Goal: Task Accomplishment & Management: Manage account settings

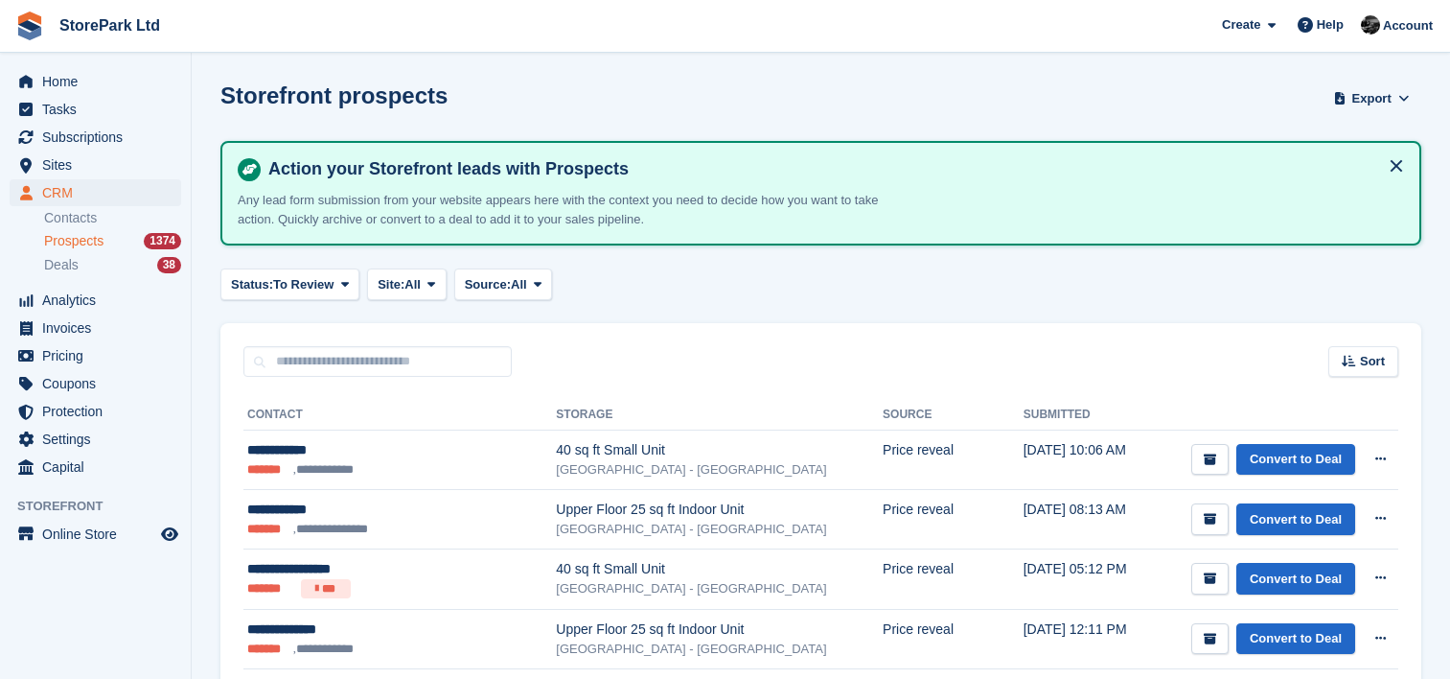
scroll to position [297, 0]
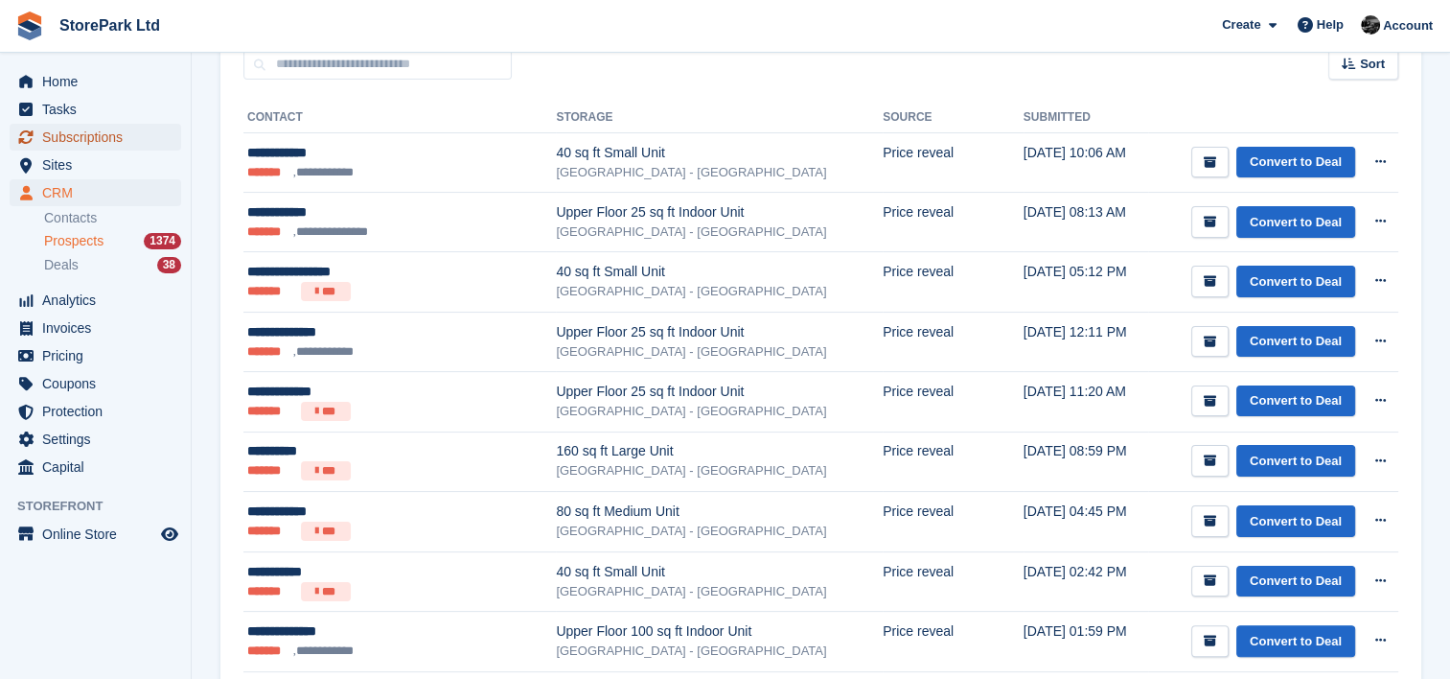
click at [119, 130] on span "Subscriptions" at bounding box center [99, 137] width 115 height 27
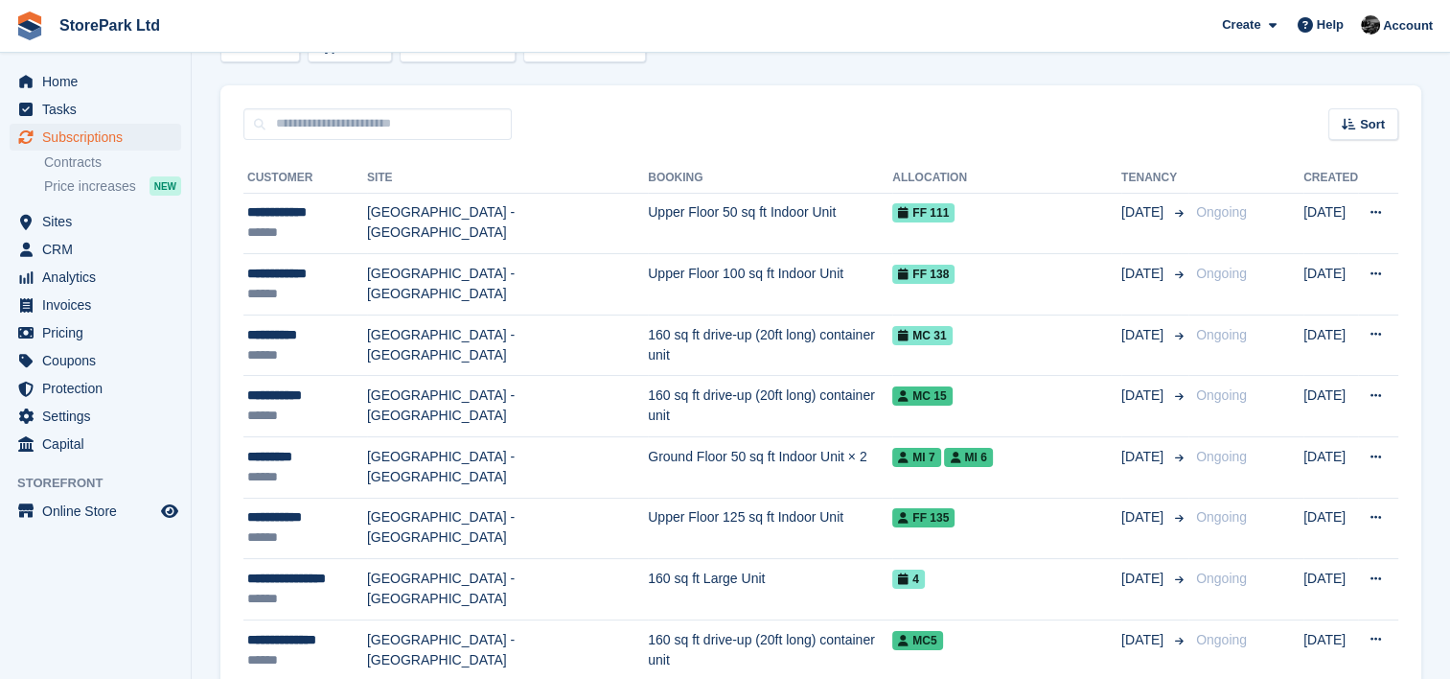
scroll to position [136, 0]
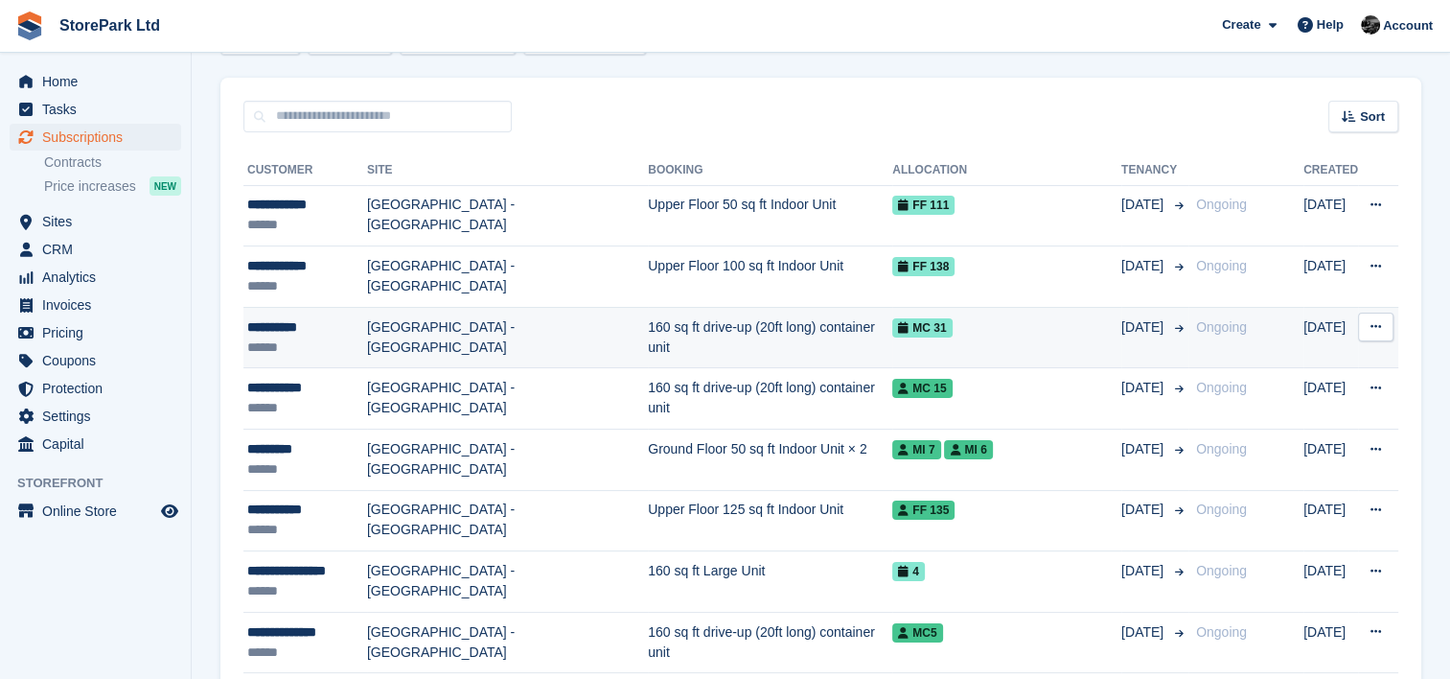
click at [399, 351] on td "[GEOGRAPHIC_DATA] - [GEOGRAPHIC_DATA]" at bounding box center [507, 337] width 281 height 61
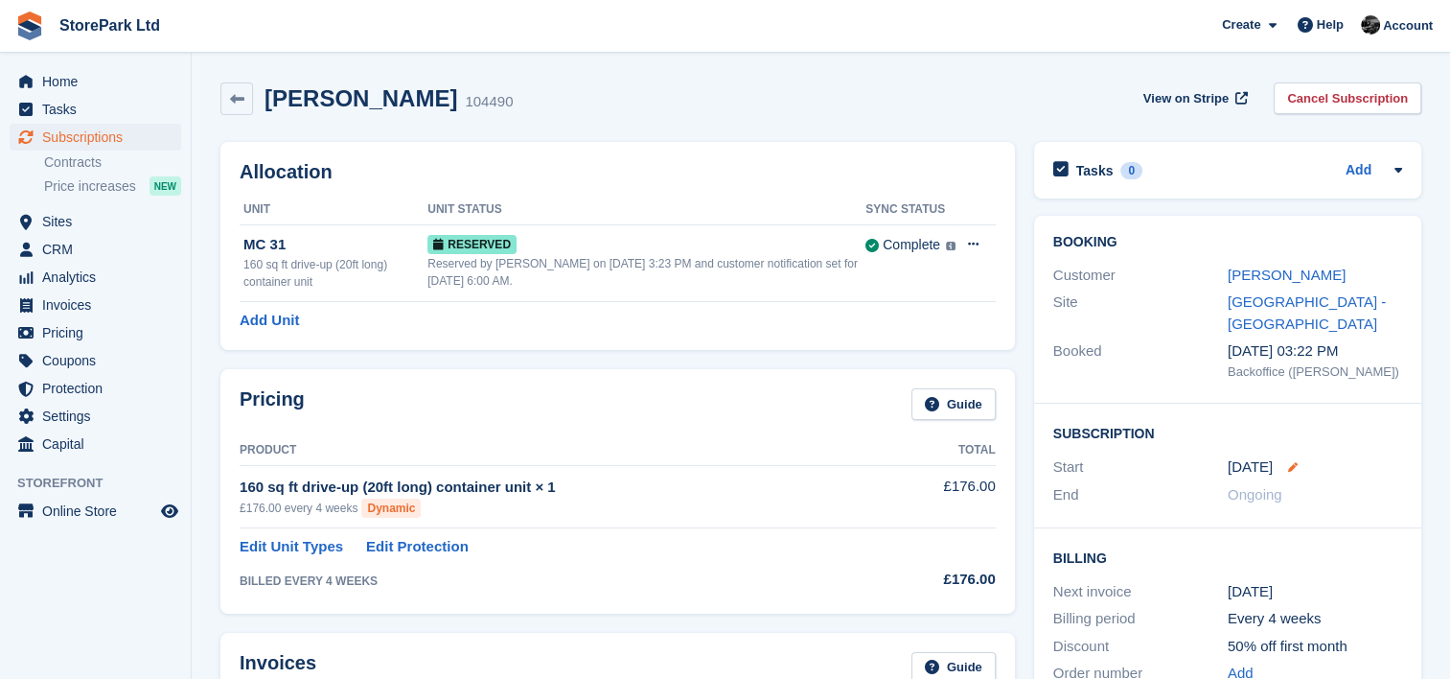
click at [1288, 466] on icon at bounding box center [1293, 467] width 10 height 10
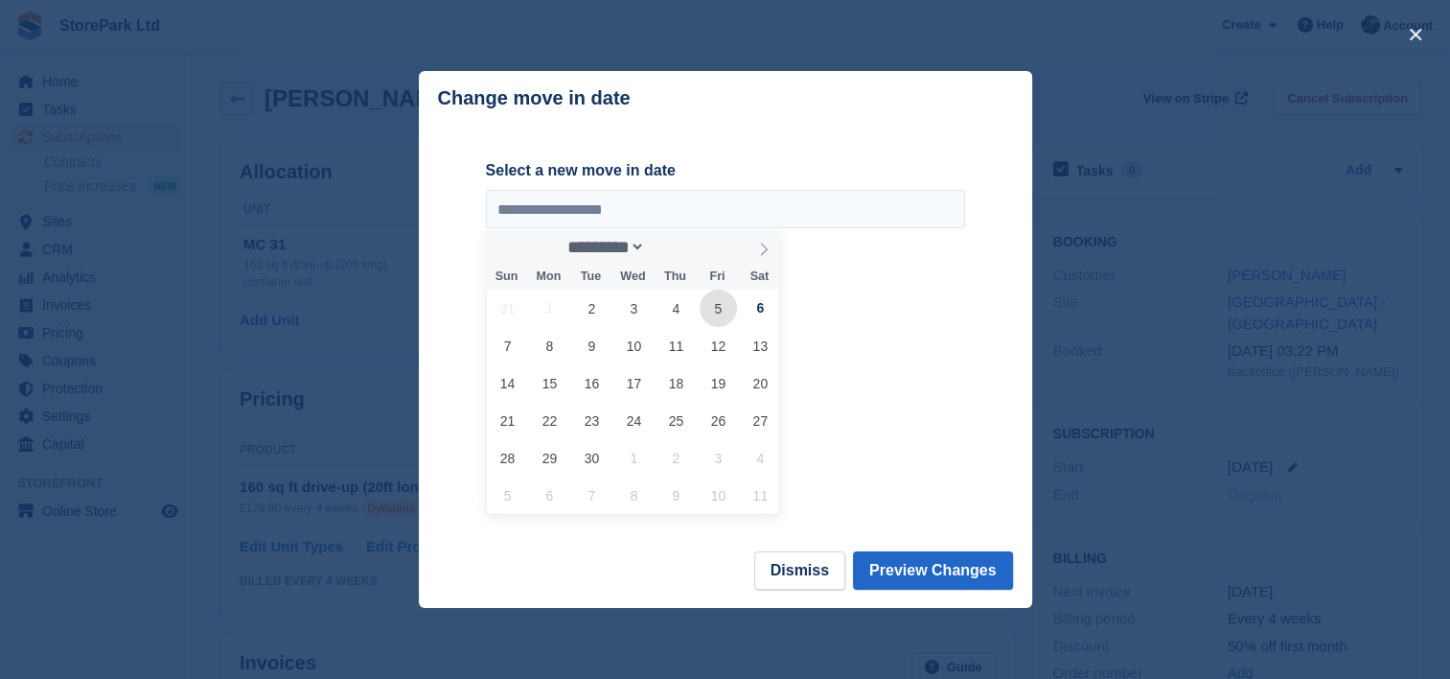
click at [707, 312] on span "5" at bounding box center [718, 307] width 37 height 37
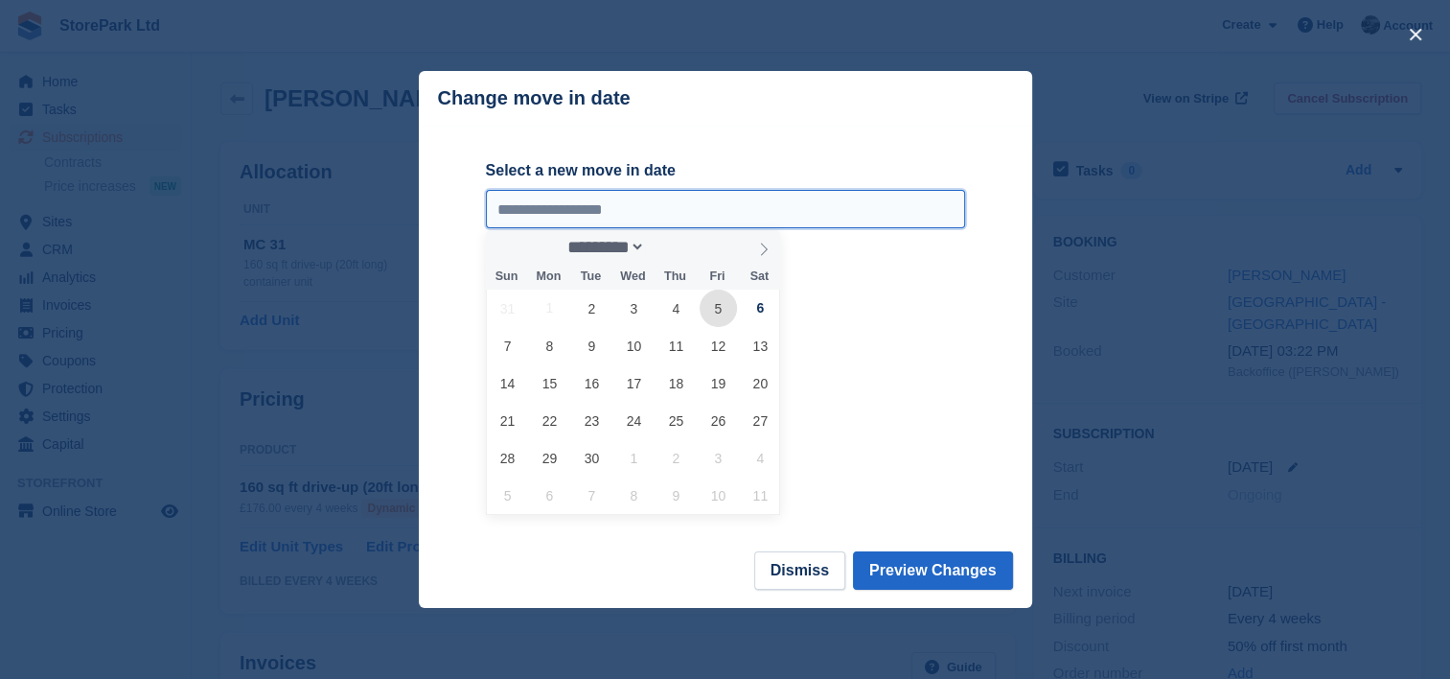
type input "**********"
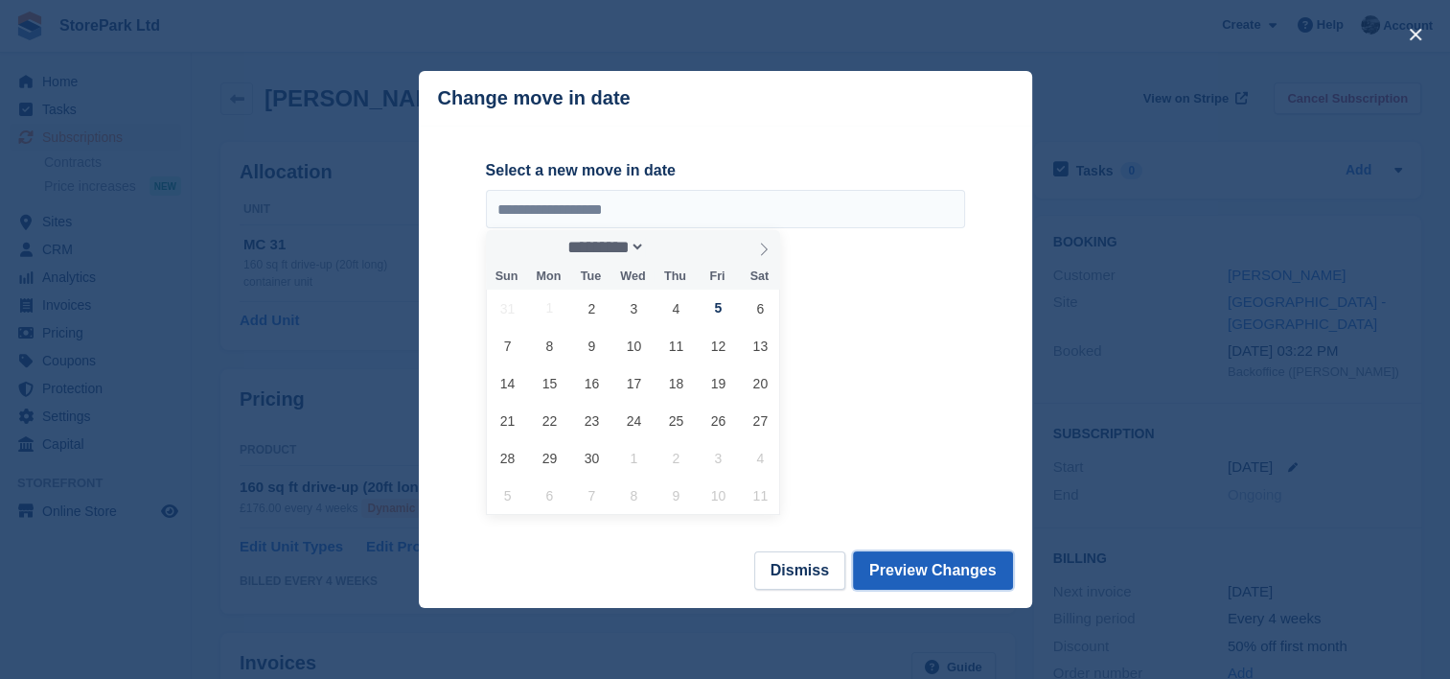
click at [919, 583] on button "Preview Changes" at bounding box center [933, 570] width 160 height 38
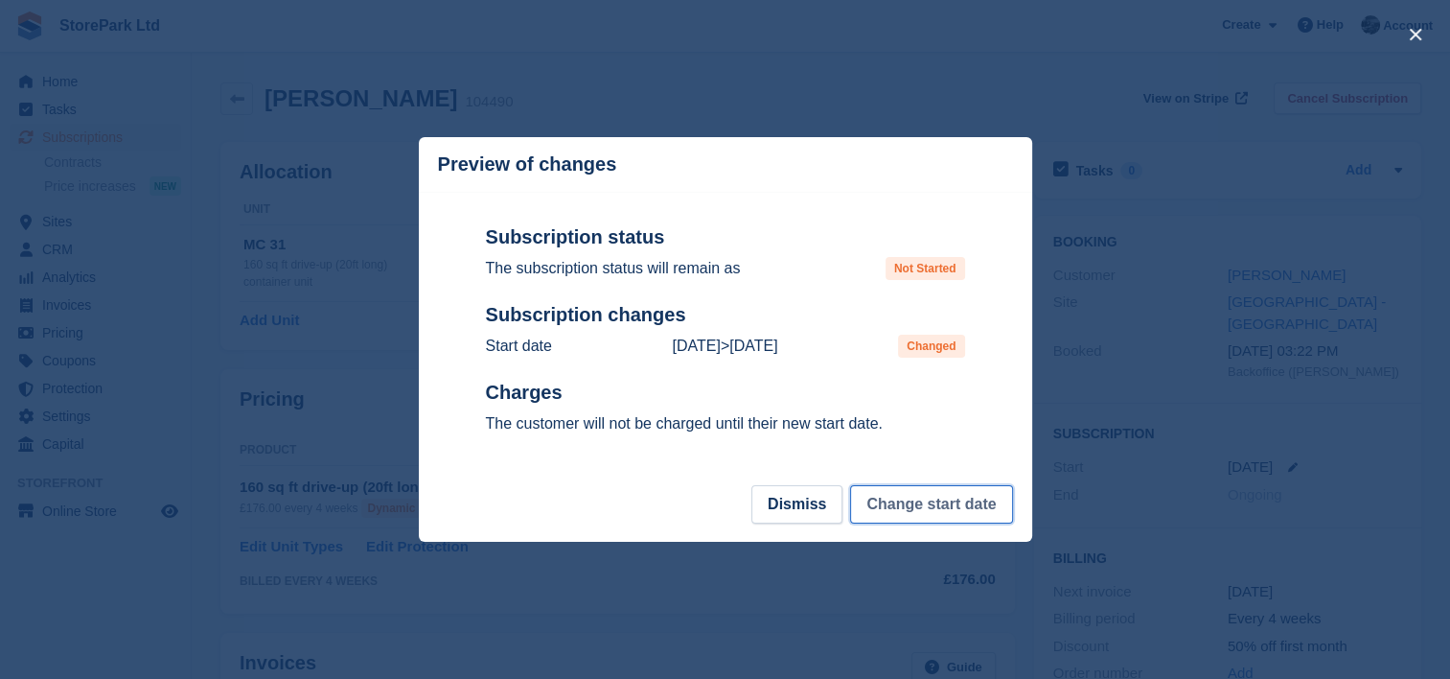
click at [924, 518] on button "Change start date" at bounding box center [931, 504] width 162 height 38
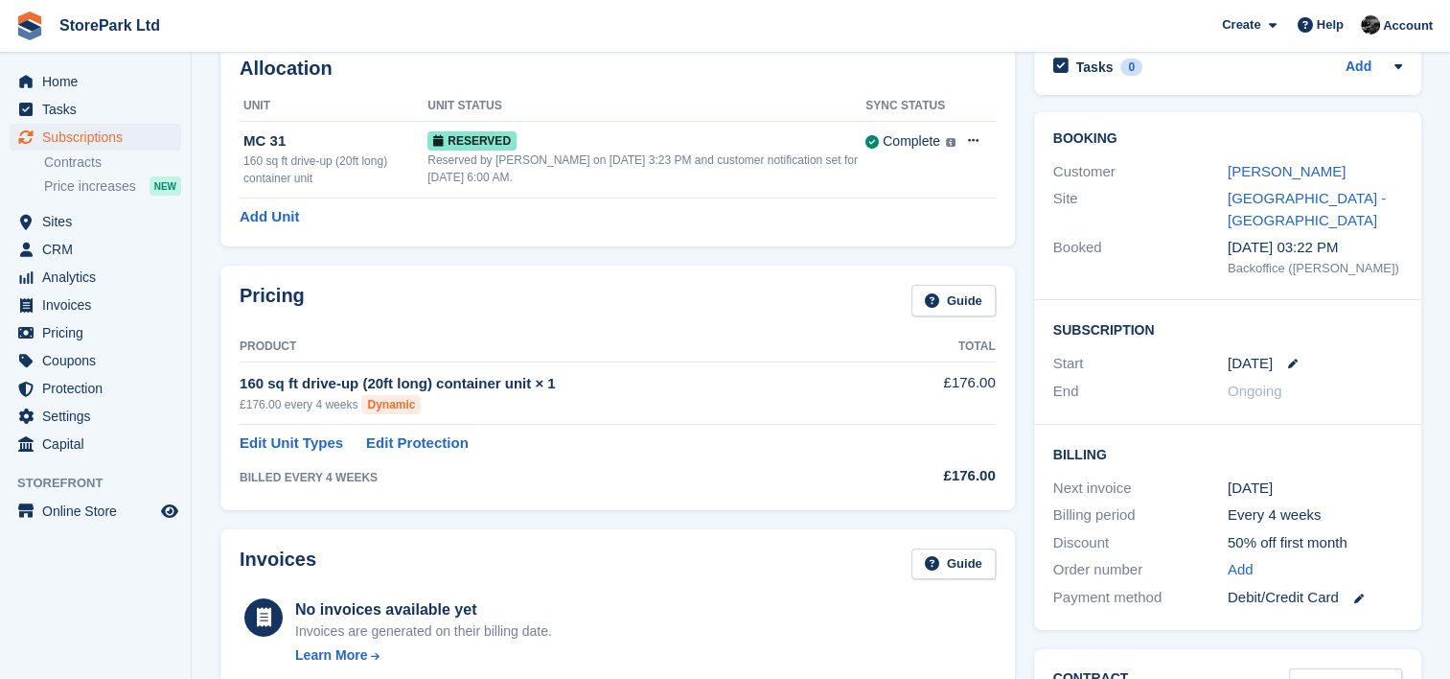
scroll to position [95, 0]
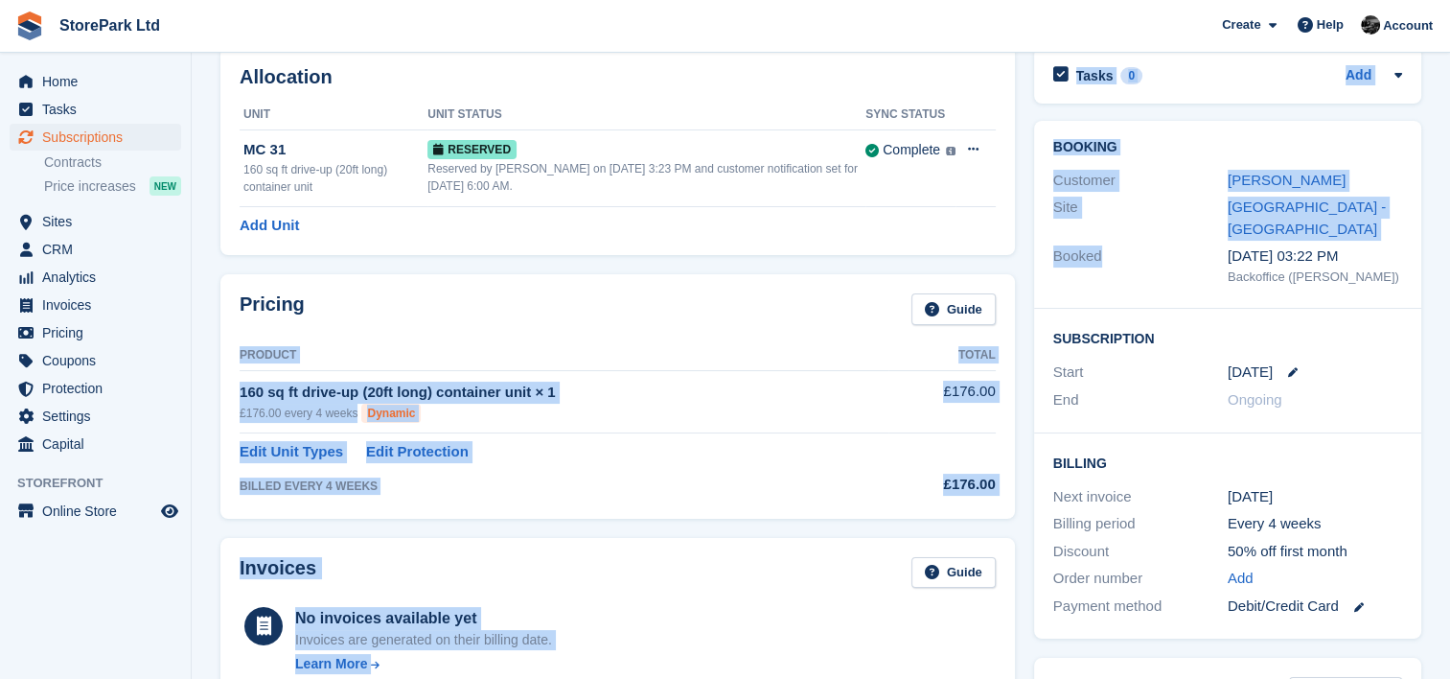
drag, startPoint x: 1122, startPoint y: 255, endPoint x: 617, endPoint y: 313, distance: 508.5
click at [98, 143] on span "Subscriptions" at bounding box center [99, 137] width 115 height 27
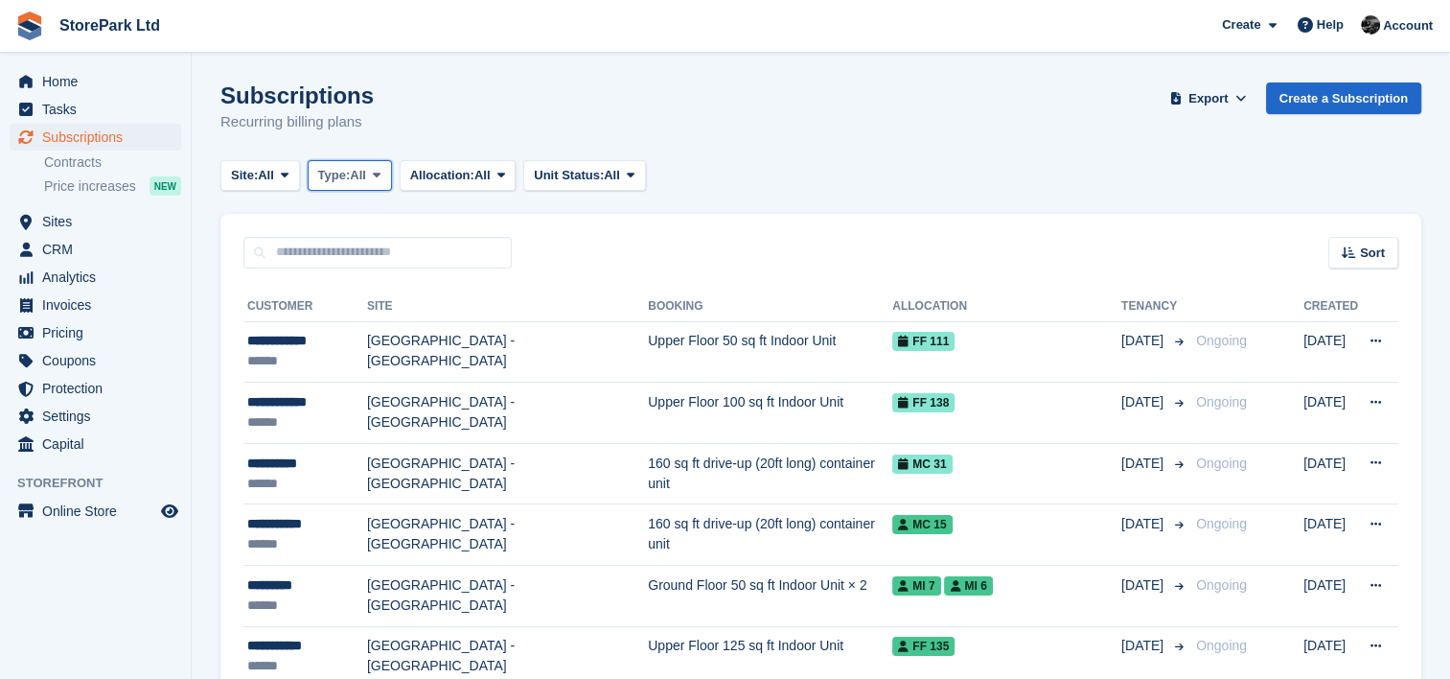
click at [375, 178] on span at bounding box center [376, 175] width 15 height 15
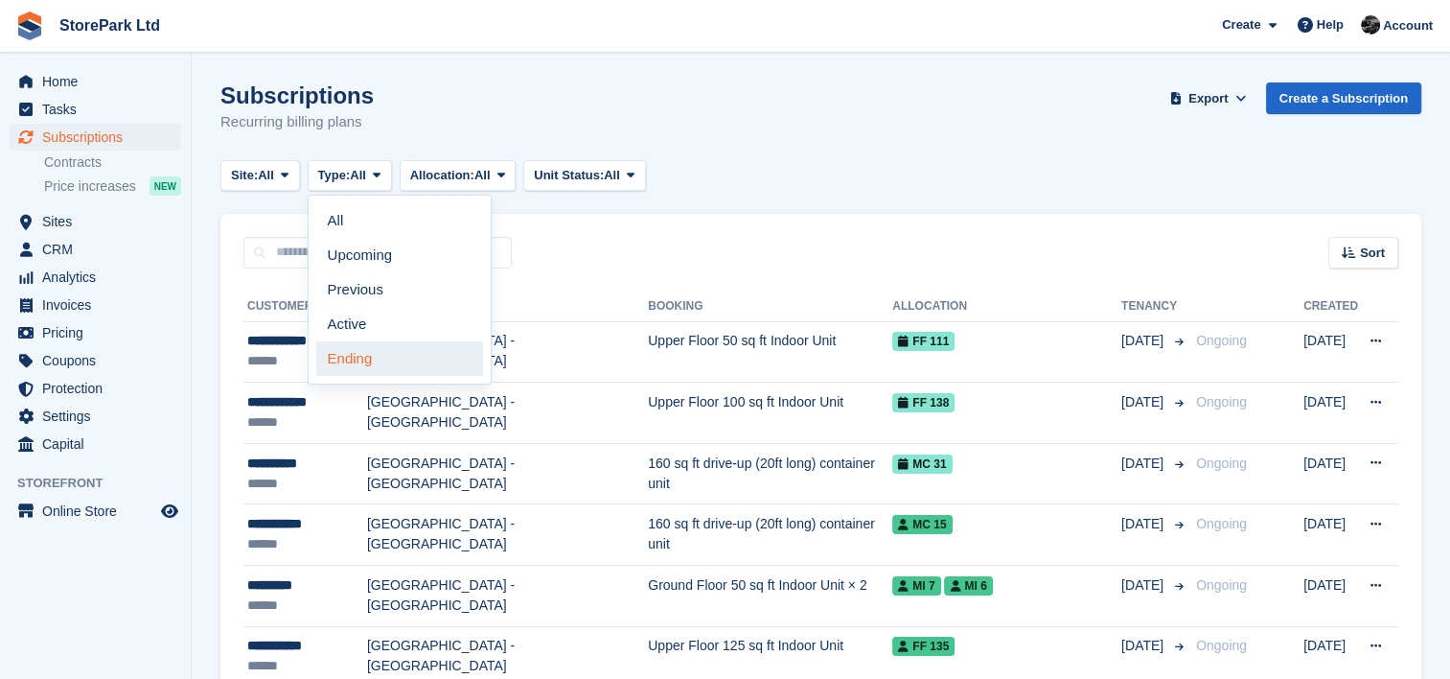
click at [367, 364] on link "Ending" at bounding box center [399, 358] width 167 height 35
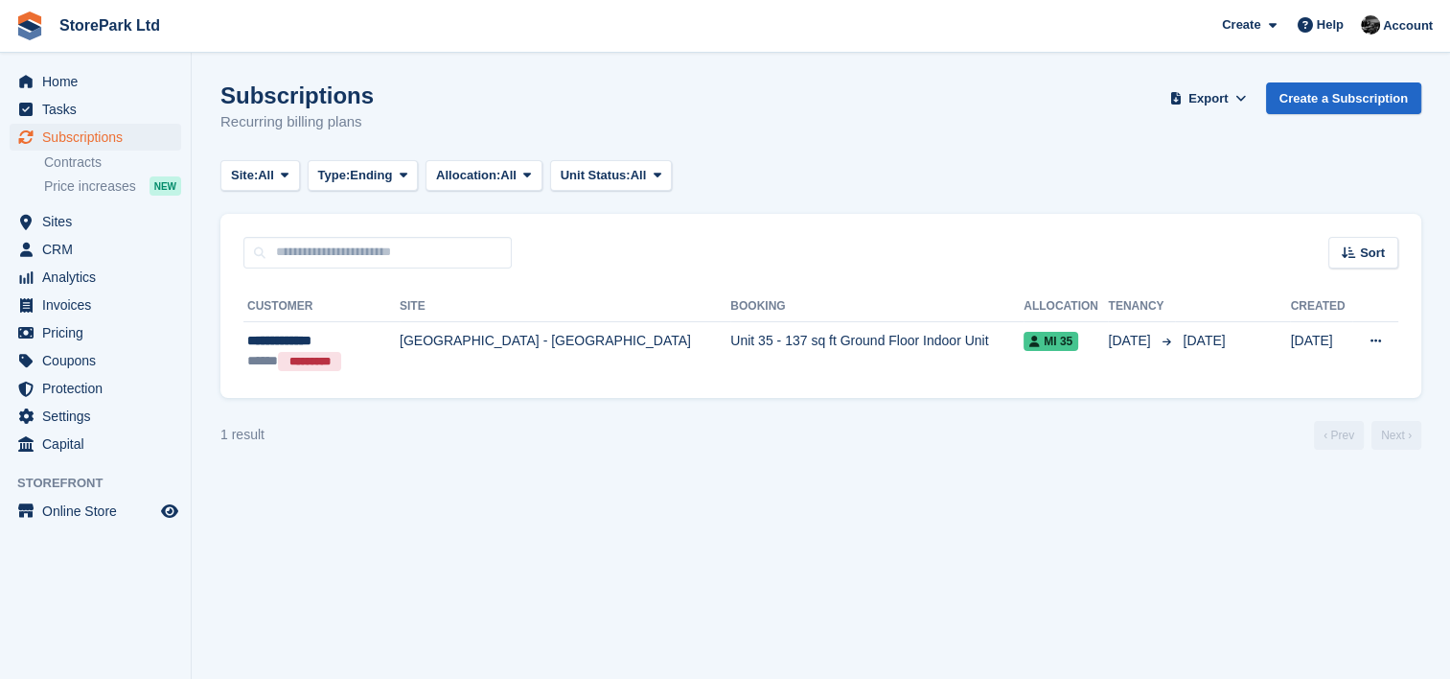
click at [367, 364] on div "***** *********" at bounding box center [313, 361] width 133 height 20
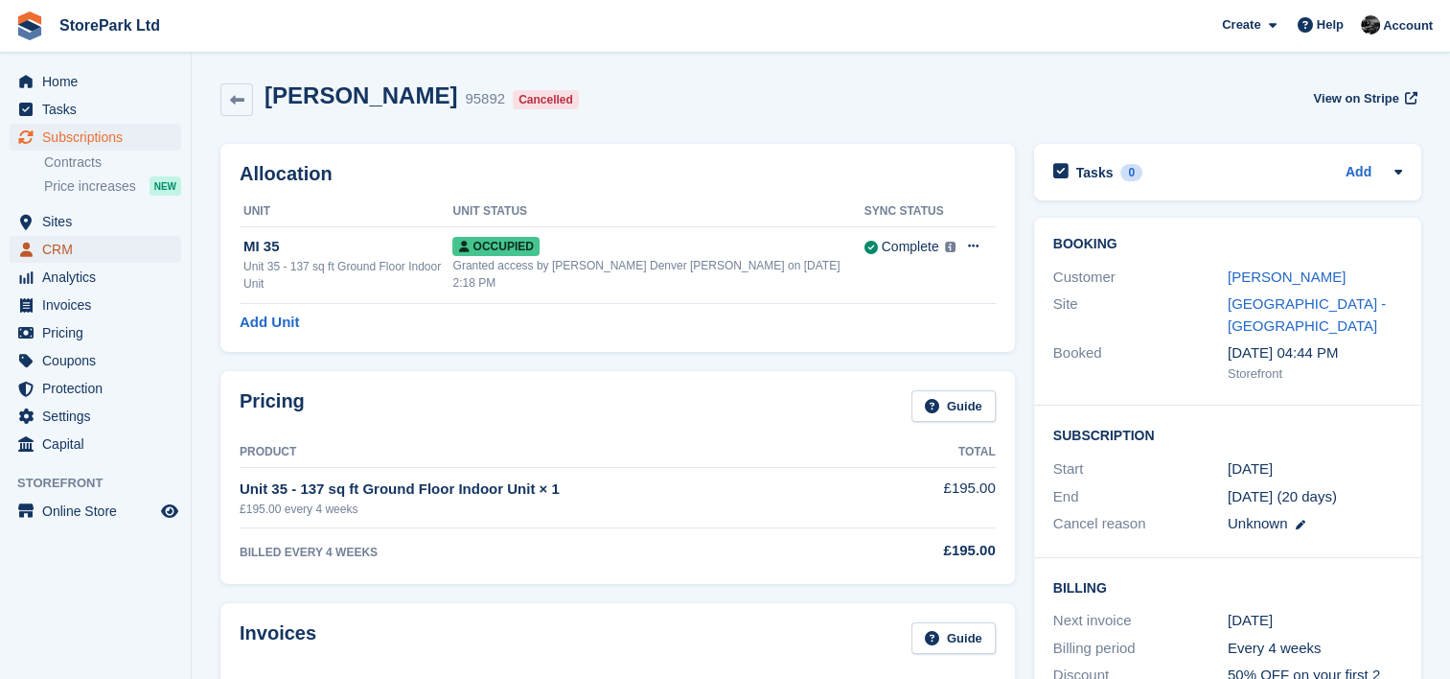
click at [121, 259] on span "CRM" at bounding box center [99, 249] width 115 height 27
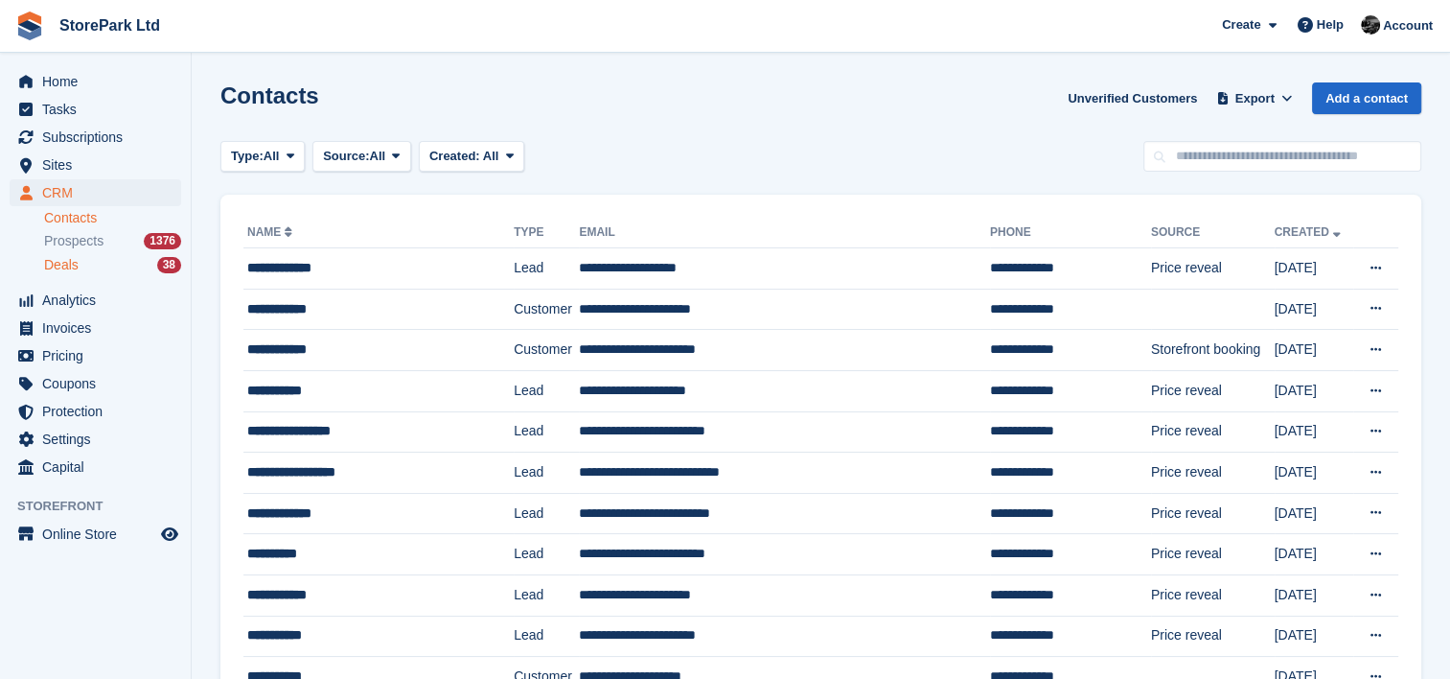
click at [74, 257] on span "Deals" at bounding box center [61, 265] width 35 height 18
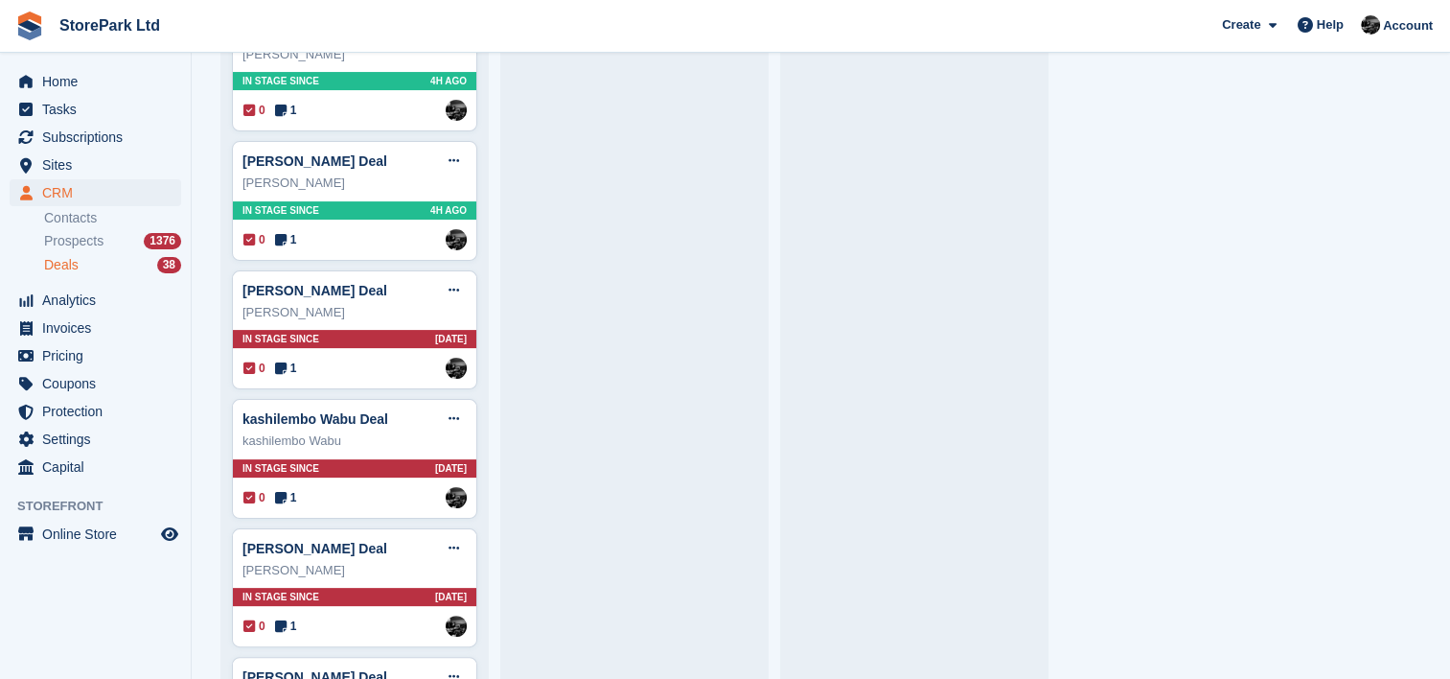
scroll to position [376, 0]
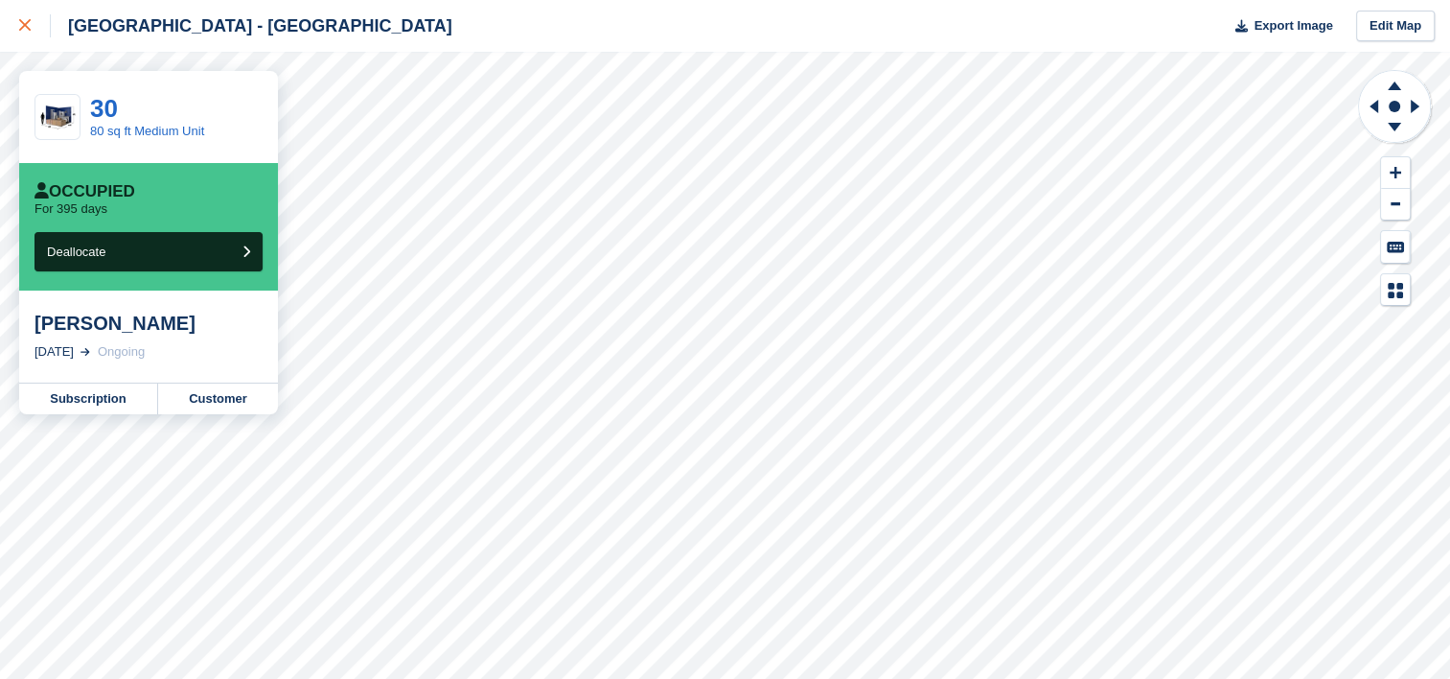
click at [24, 36] on div at bounding box center [35, 25] width 32 height 23
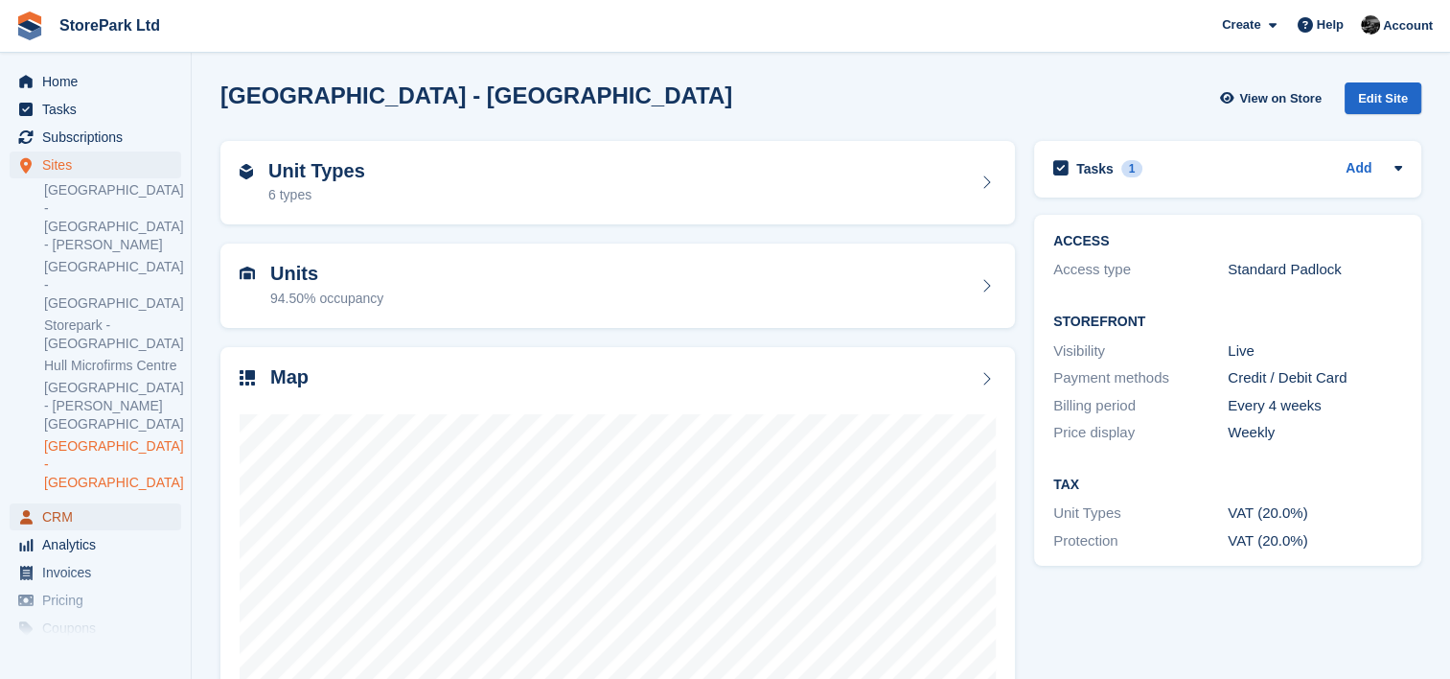
click at [88, 503] on span "CRM" at bounding box center [99, 516] width 115 height 27
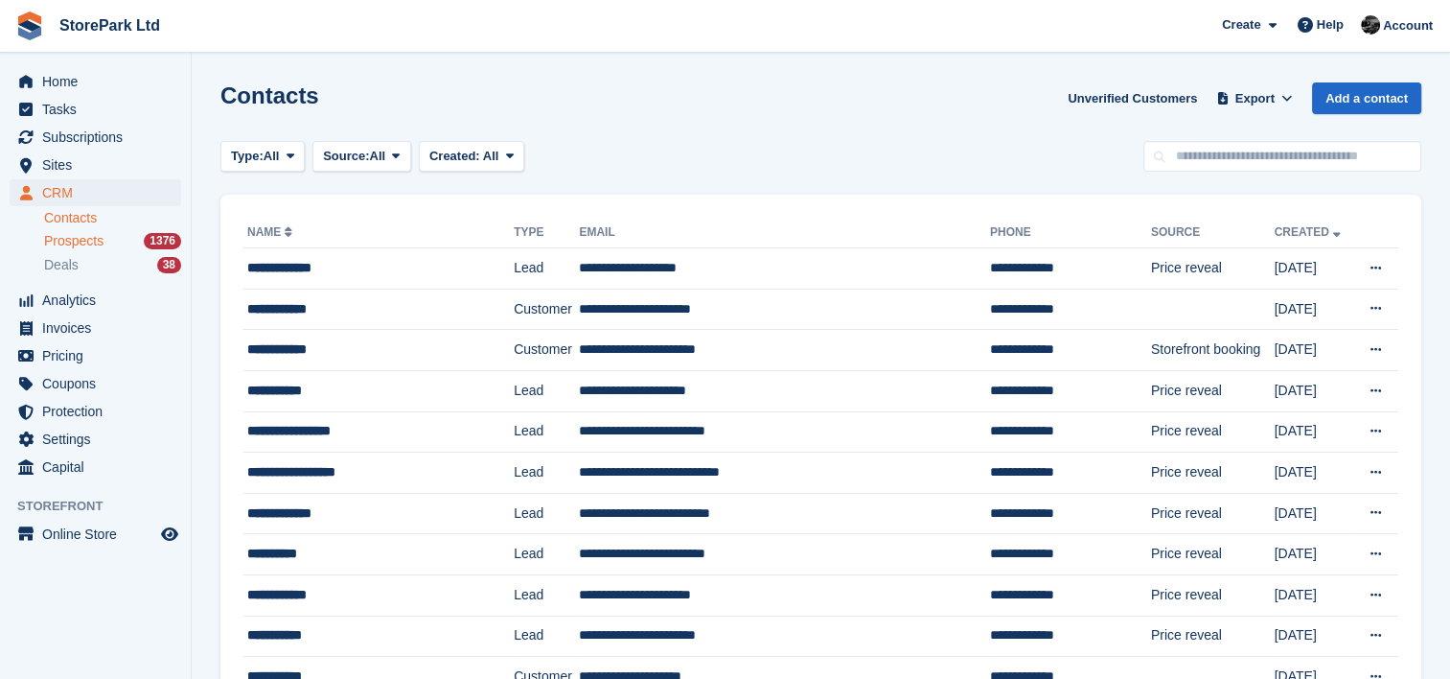
click at [108, 244] on div "Prospects 1376" at bounding box center [112, 241] width 137 height 18
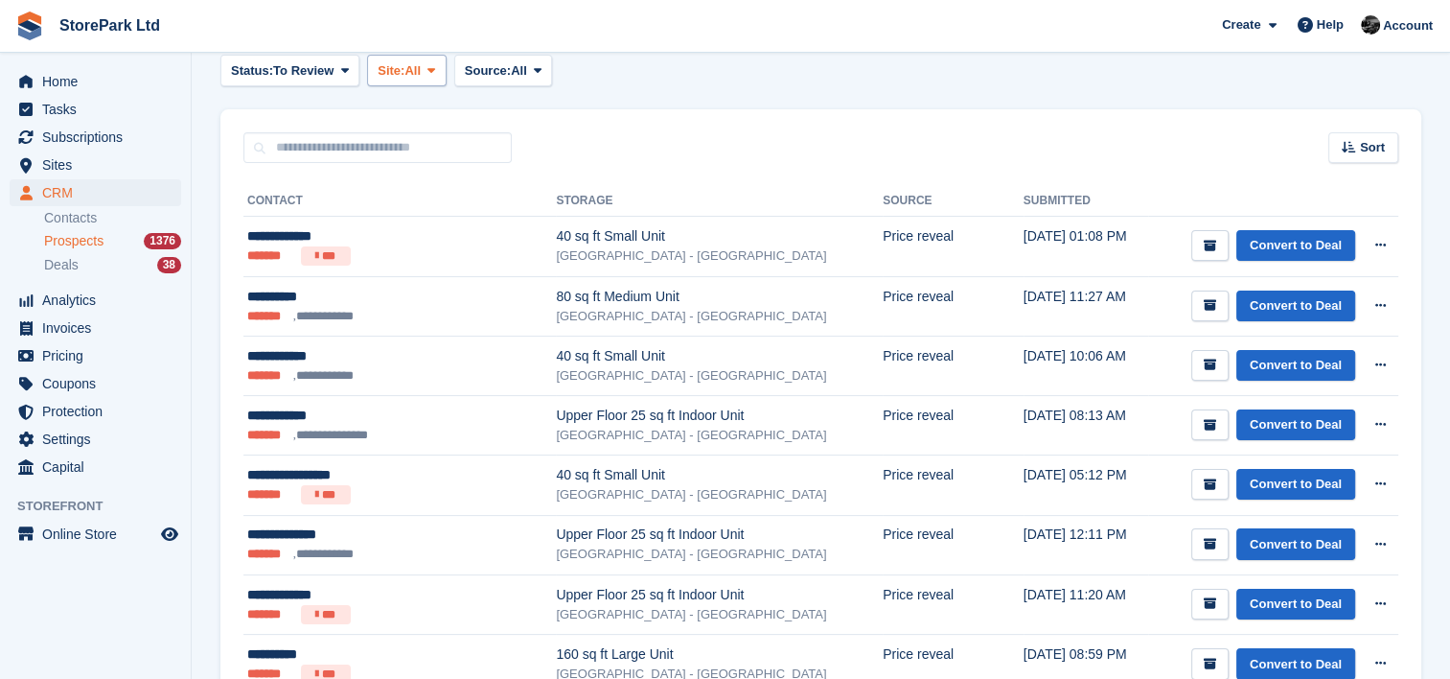
scroll to position [215, 0]
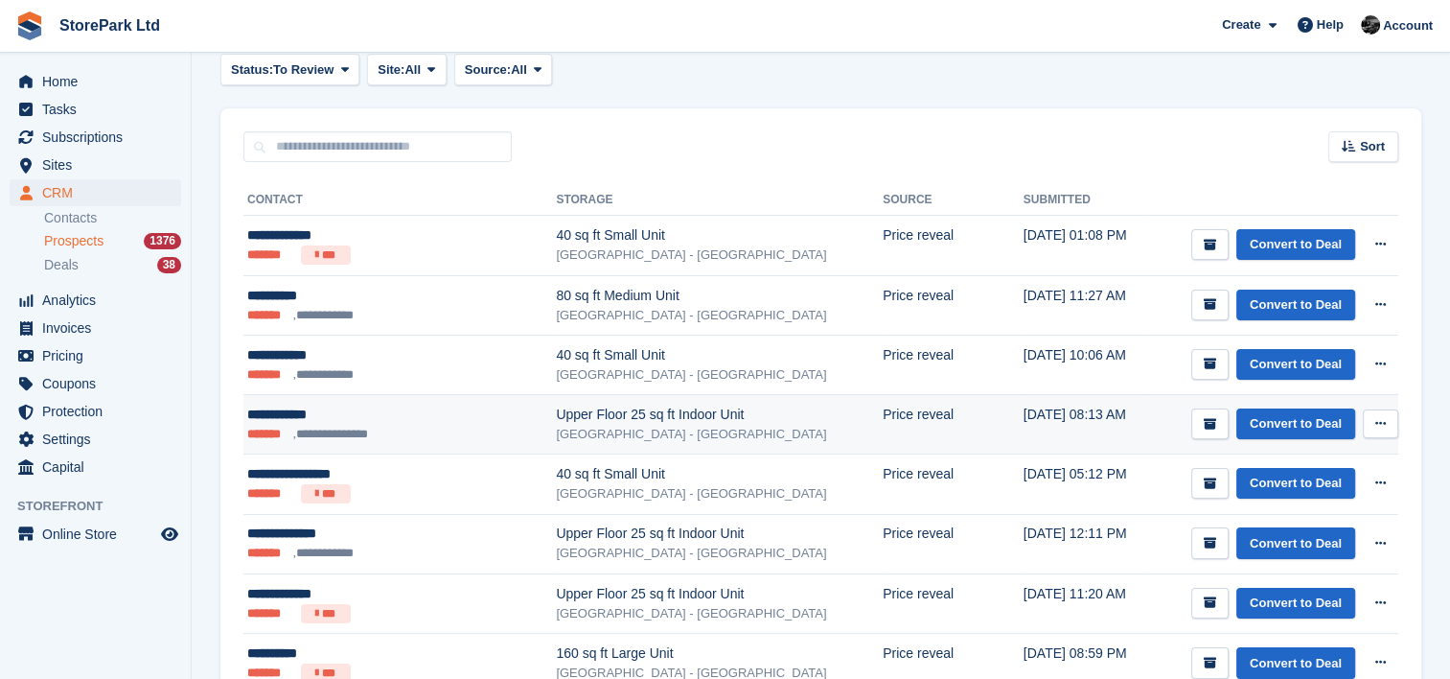
click at [1382, 418] on icon at bounding box center [1380, 423] width 11 height 12
click at [1299, 520] on p "Delete prospect" at bounding box center [1306, 527] width 167 height 25
click at [363, 433] on li "**********" at bounding box center [335, 434] width 84 height 19
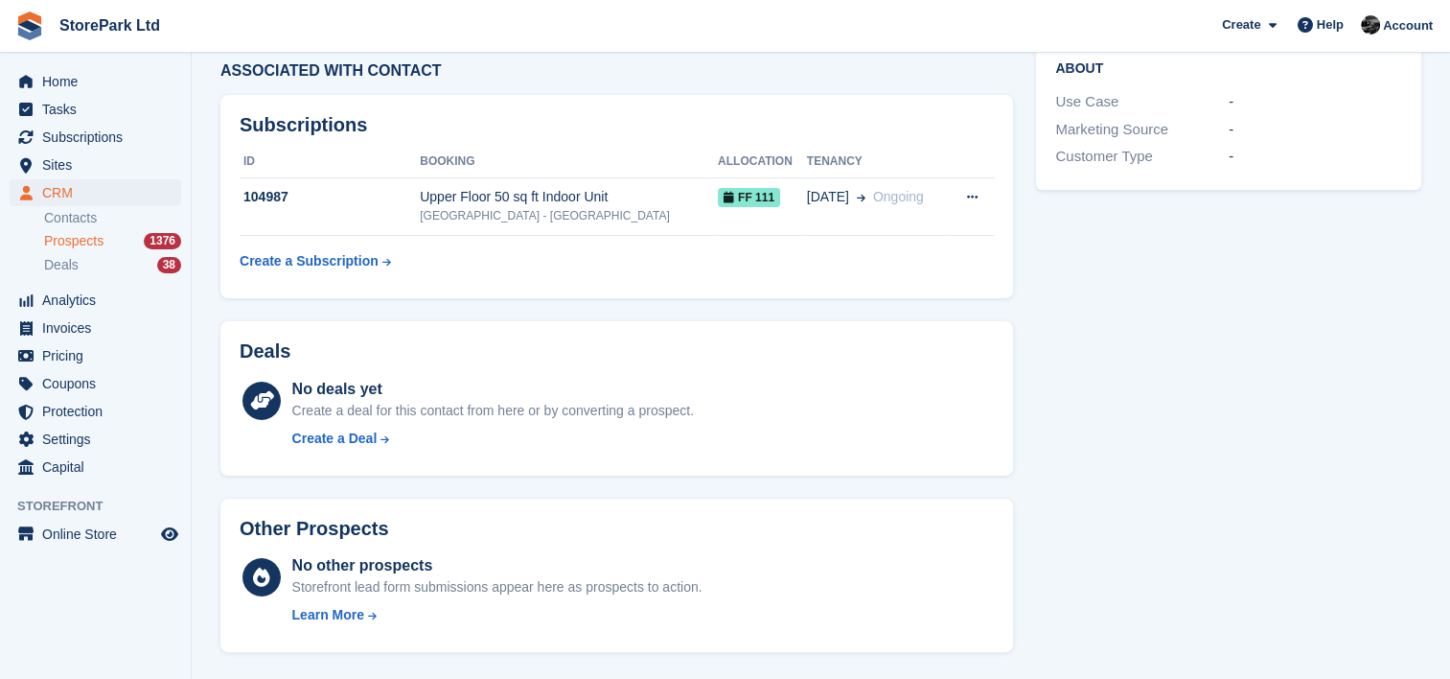
scroll to position [138, 0]
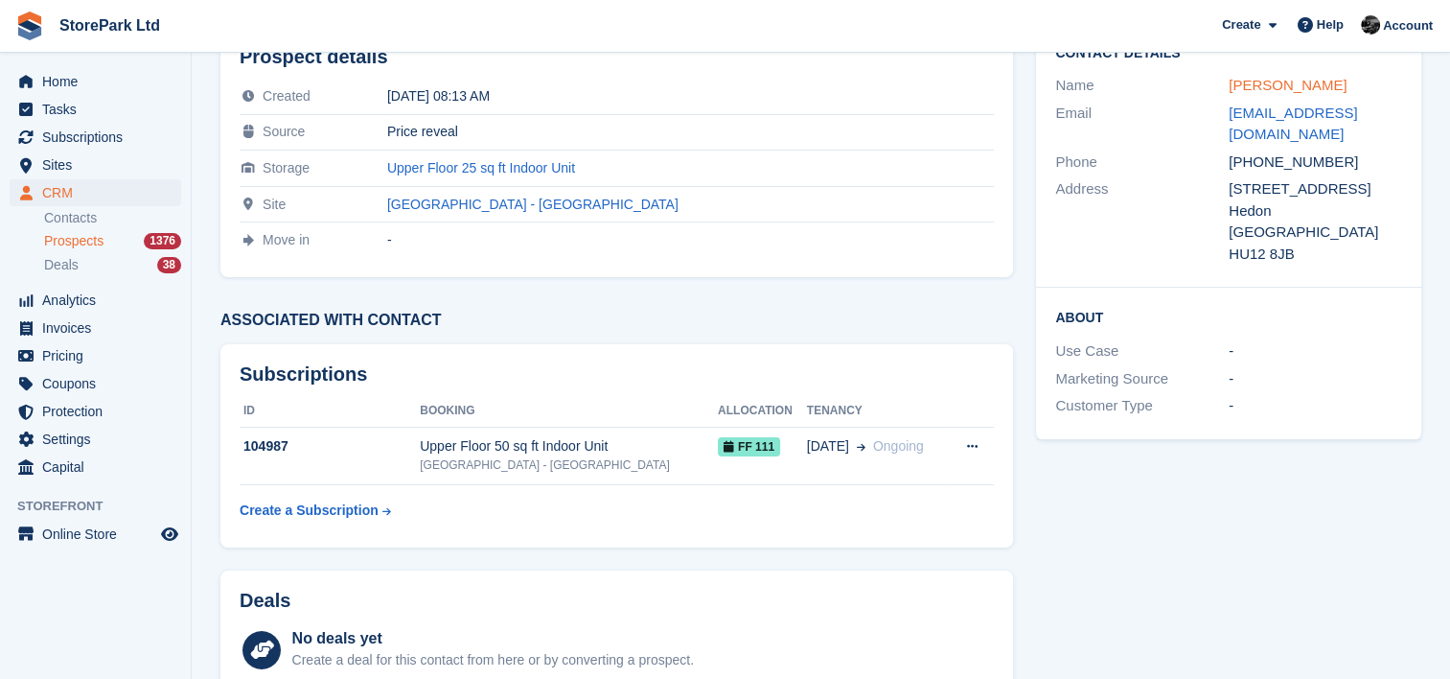
click at [1267, 77] on link "[PERSON_NAME]" at bounding box center [1288, 85] width 118 height 16
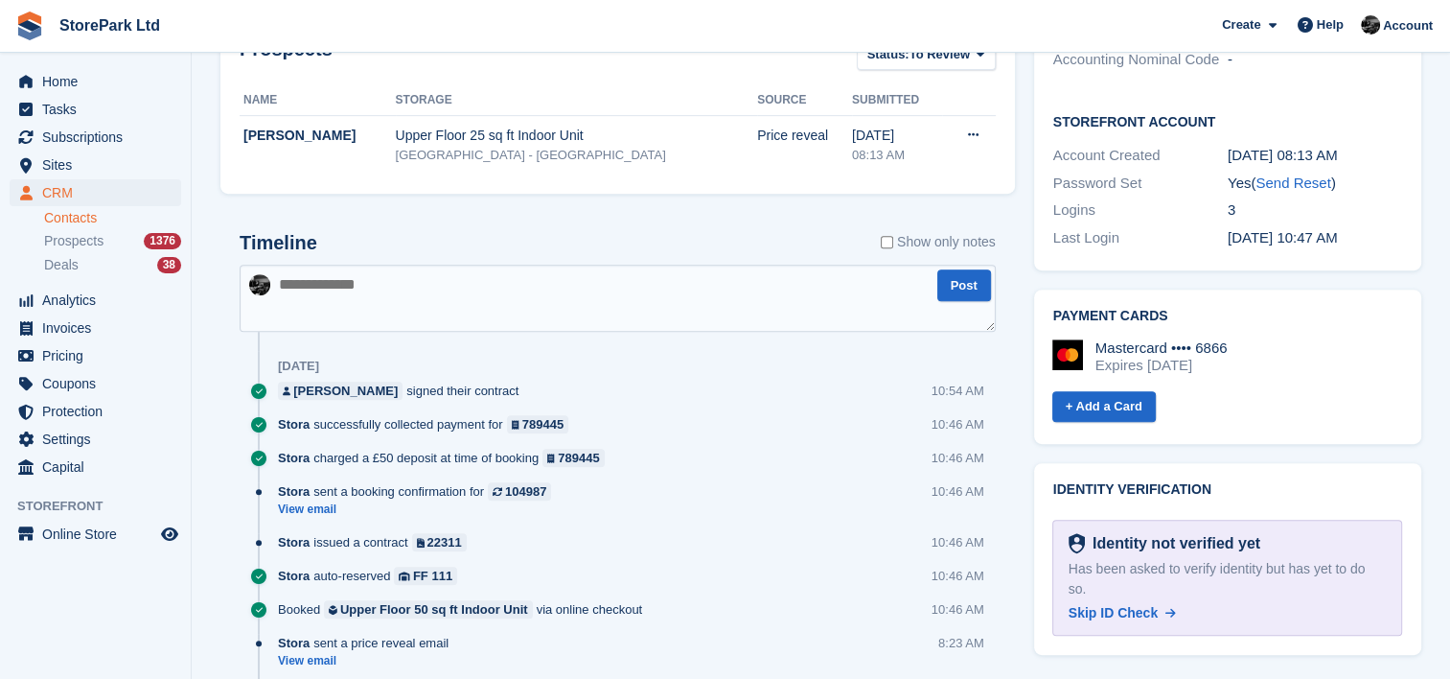
scroll to position [721, 0]
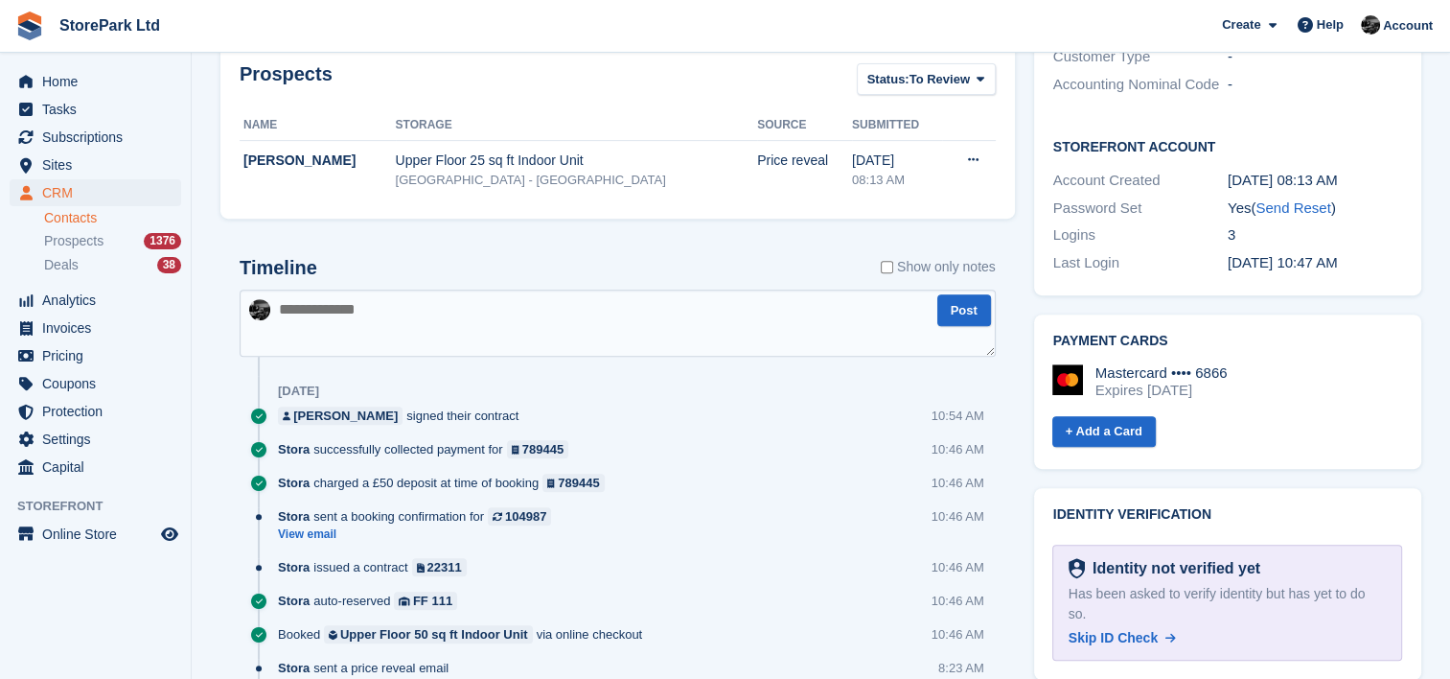
click at [610, 308] on textarea at bounding box center [618, 322] width 756 height 67
type textarea "**********"
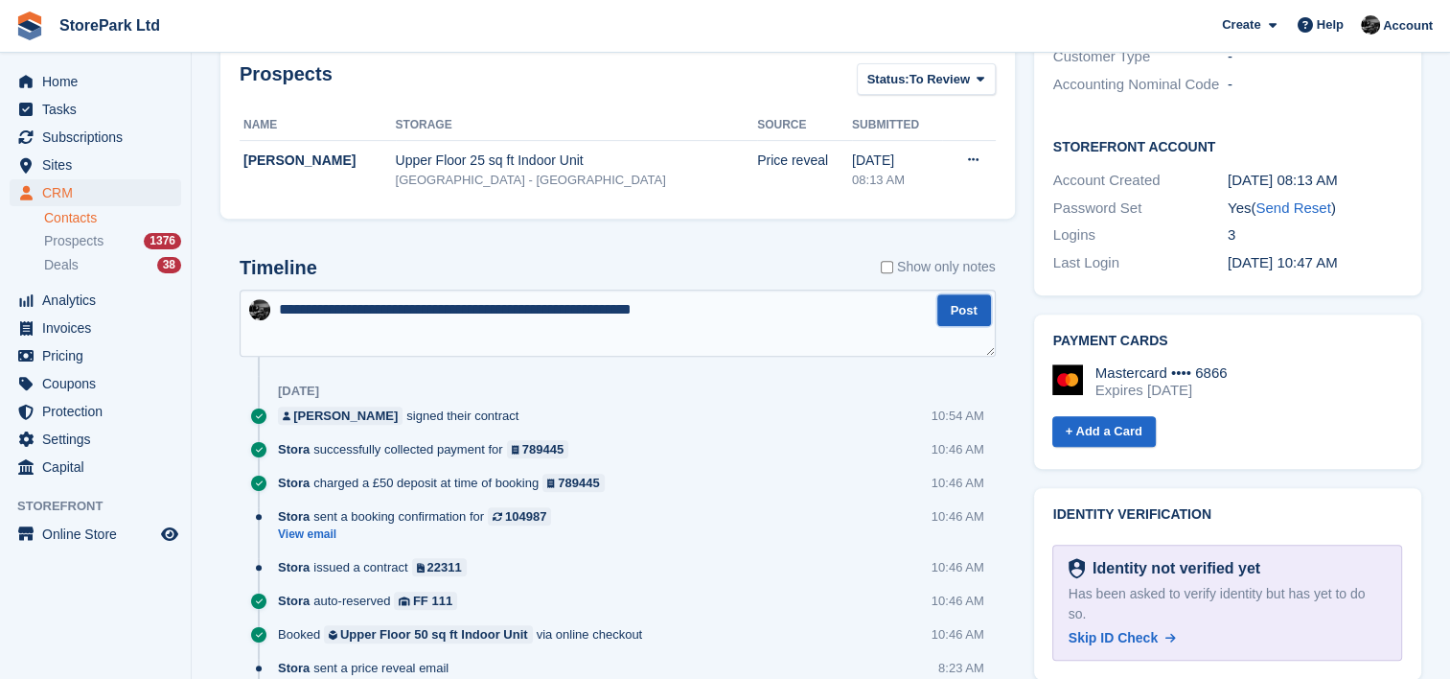
click at [966, 307] on button "Post" at bounding box center [964, 310] width 54 height 32
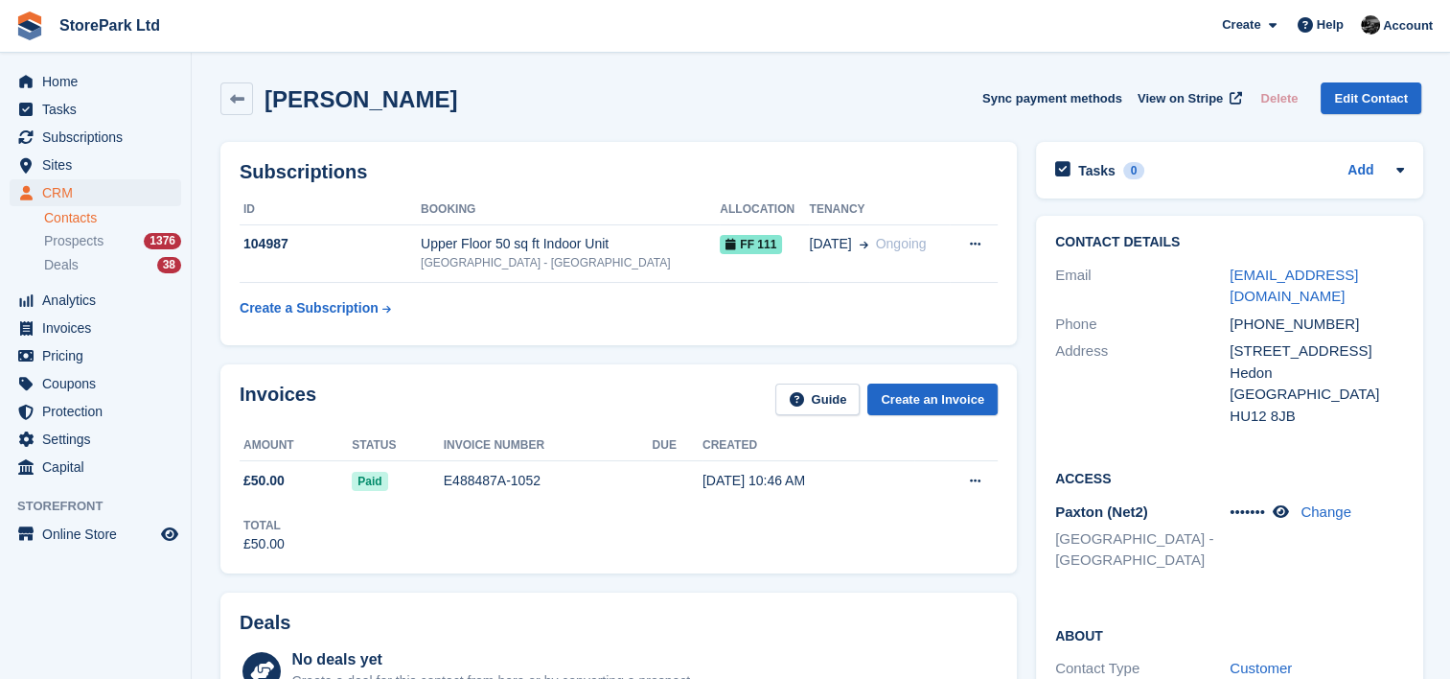
scroll to position [0, 0]
click at [104, 245] on div "Prospects 1376" at bounding box center [112, 241] width 137 height 18
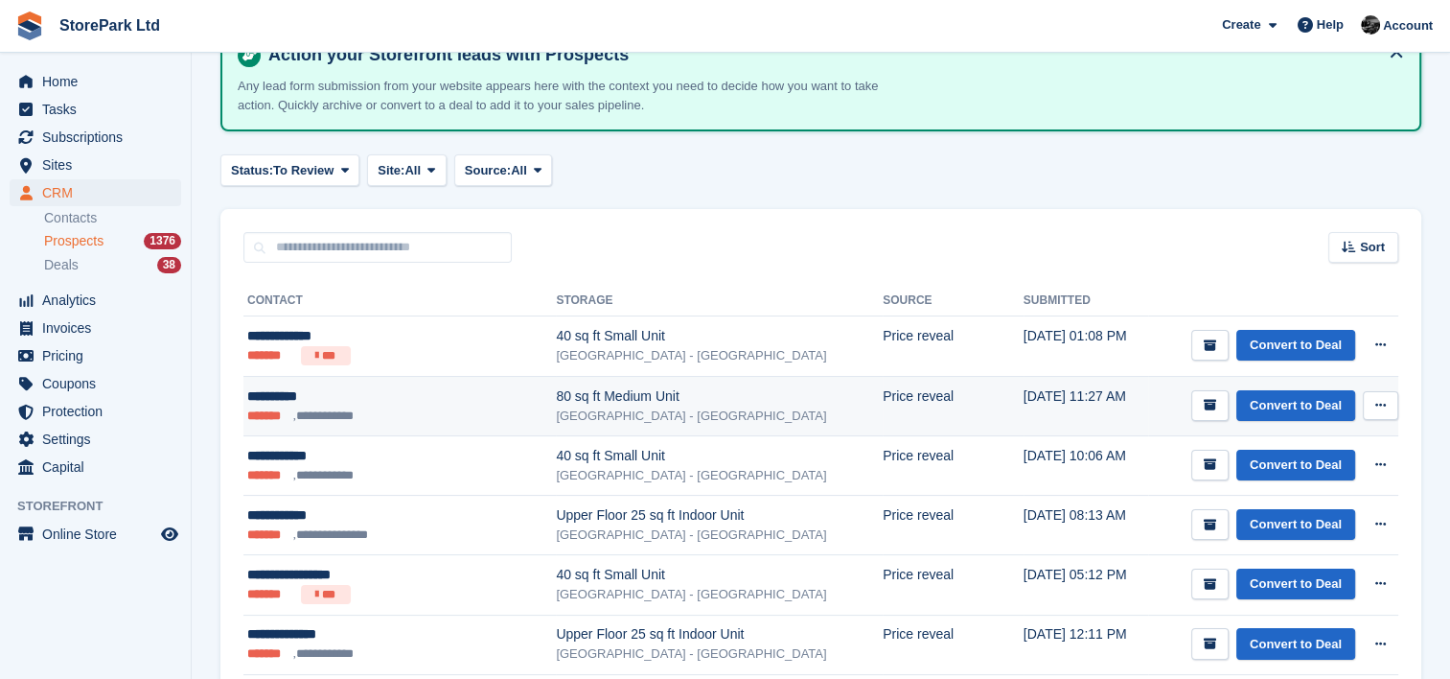
scroll to position [115, 0]
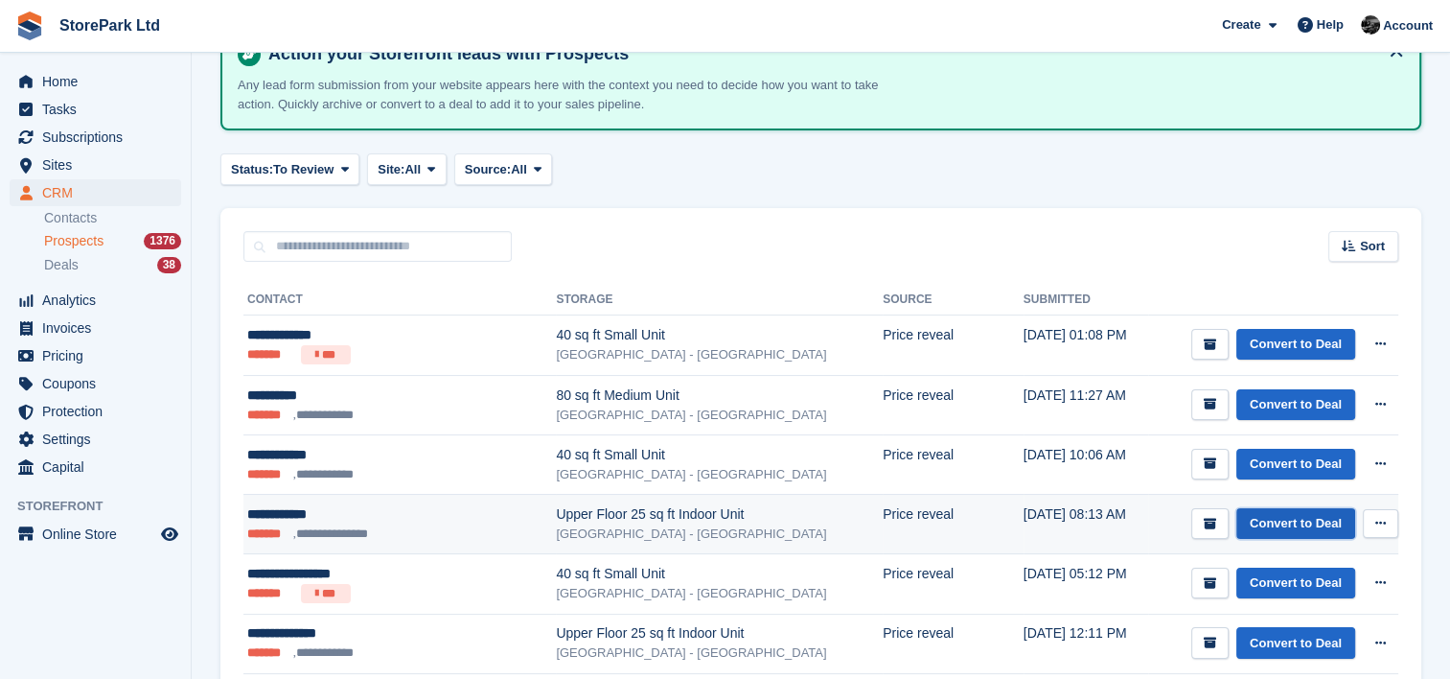
click at [1275, 525] on link "Convert to Deal" at bounding box center [1295, 524] width 119 height 32
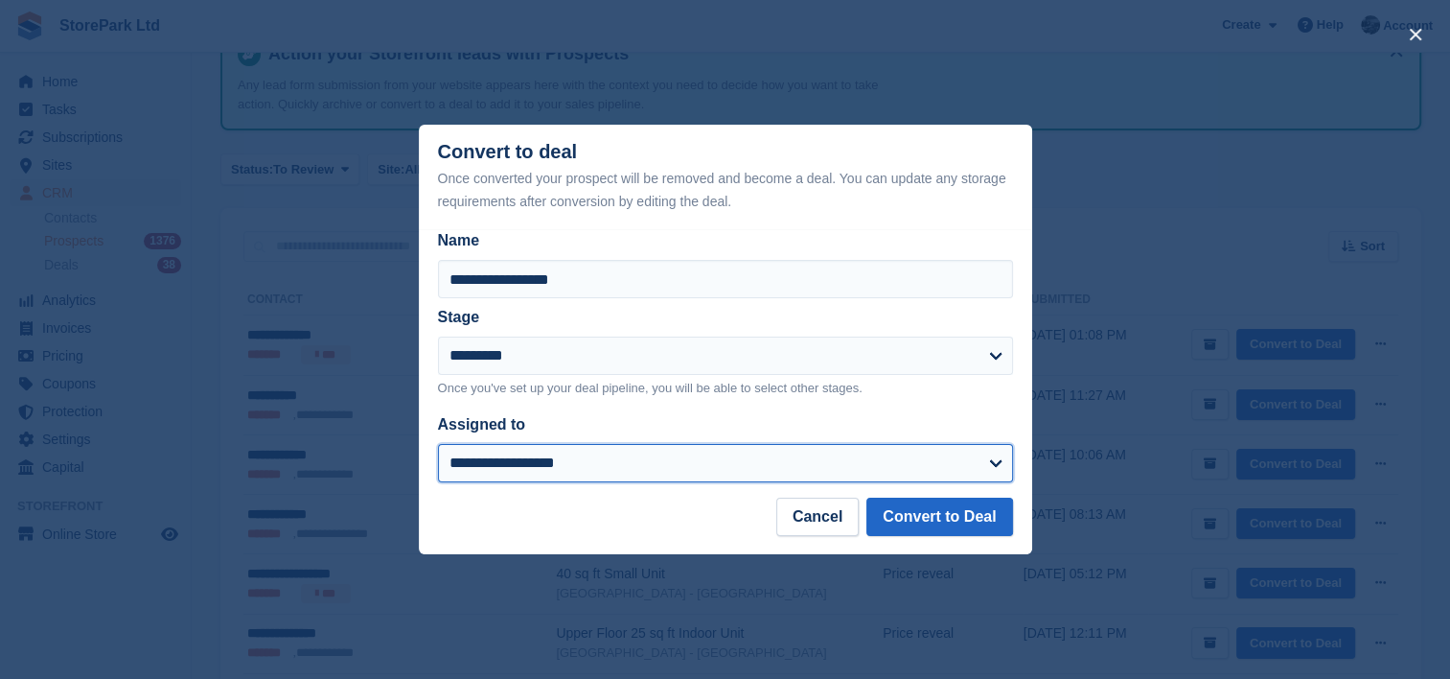
click at [761, 453] on select "**********" at bounding box center [725, 463] width 575 height 38
select select "****"
click at [438, 445] on select "**********" at bounding box center [725, 463] width 575 height 38
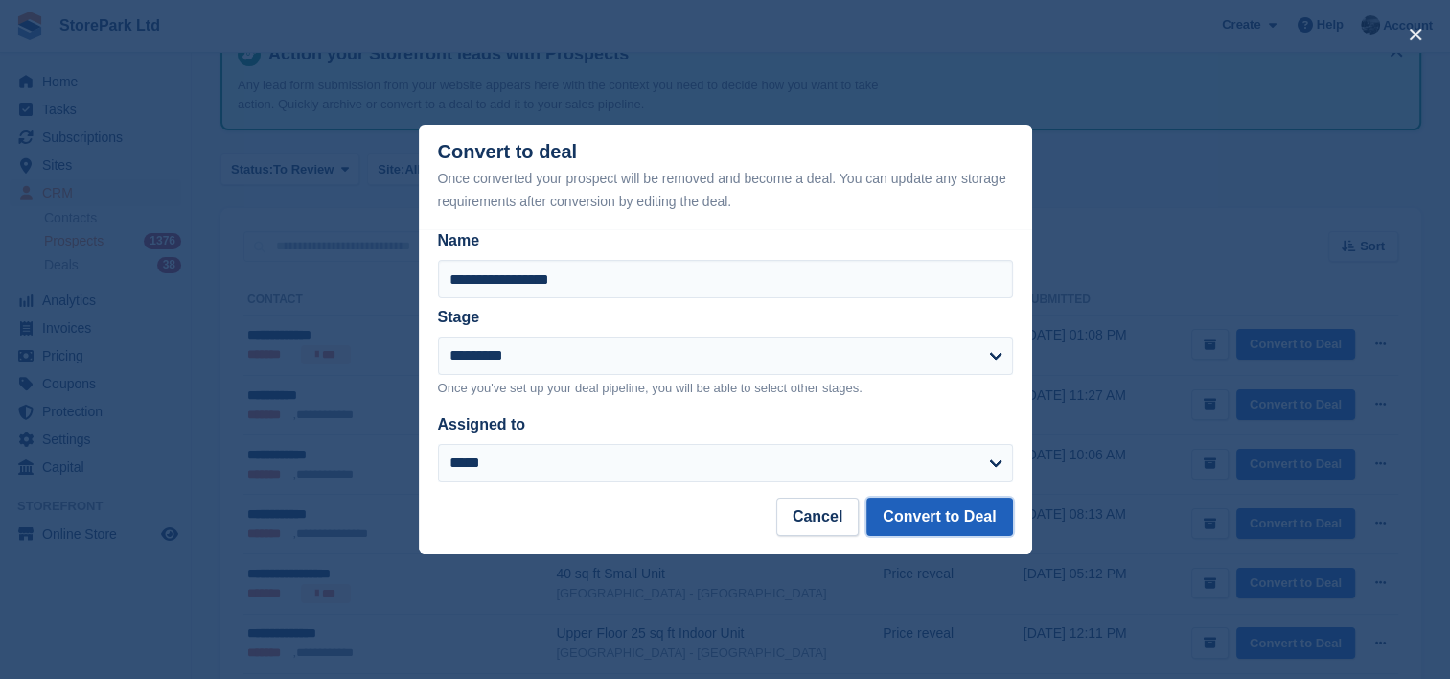
click at [927, 530] on button "Convert to Deal" at bounding box center [939, 516] width 146 height 38
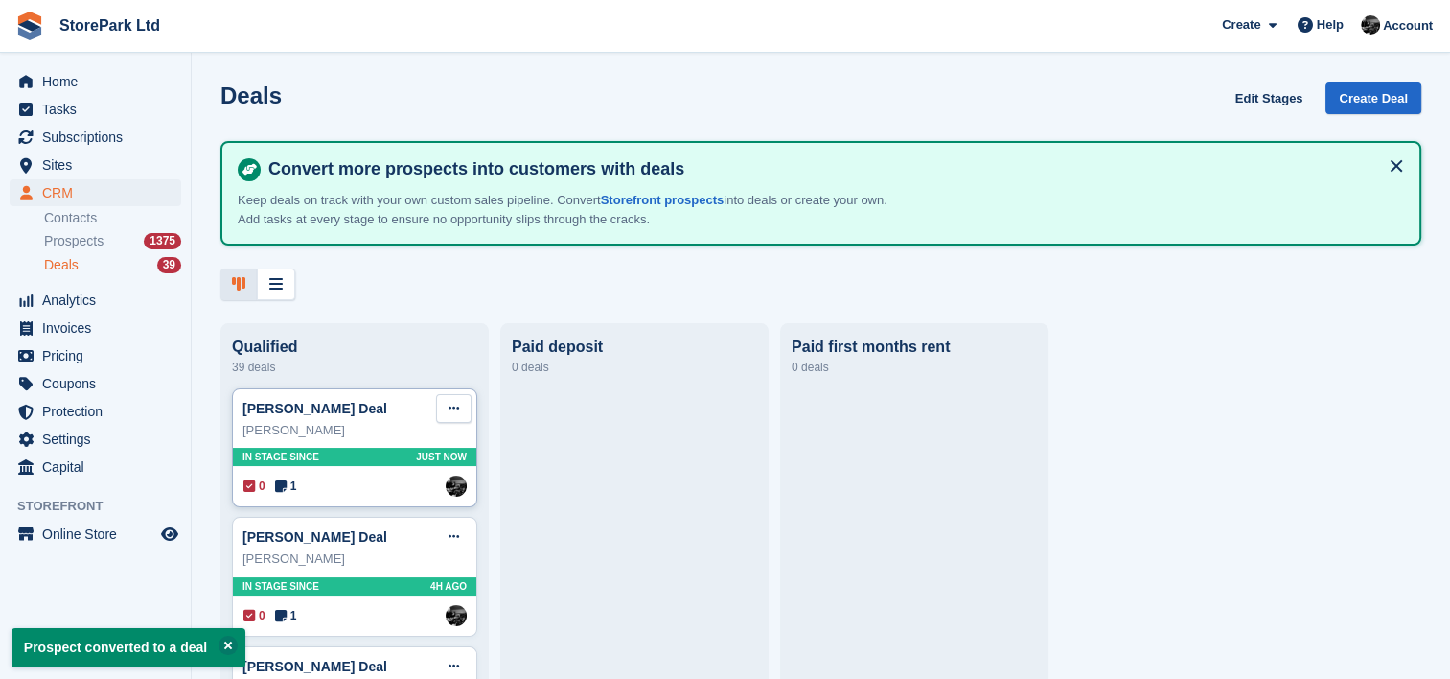
click at [448, 417] on button at bounding box center [453, 408] width 35 height 29
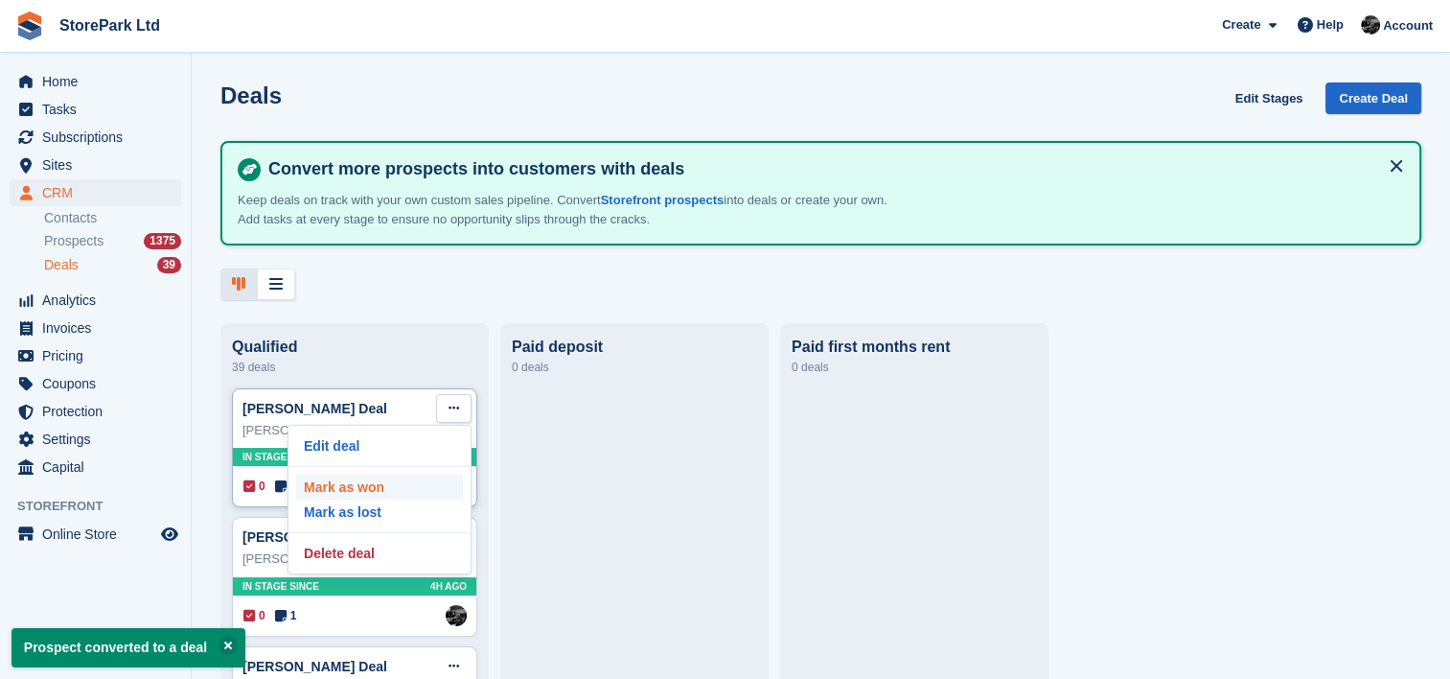
click at [414, 484] on p "Mark as won" at bounding box center [379, 486] width 167 height 25
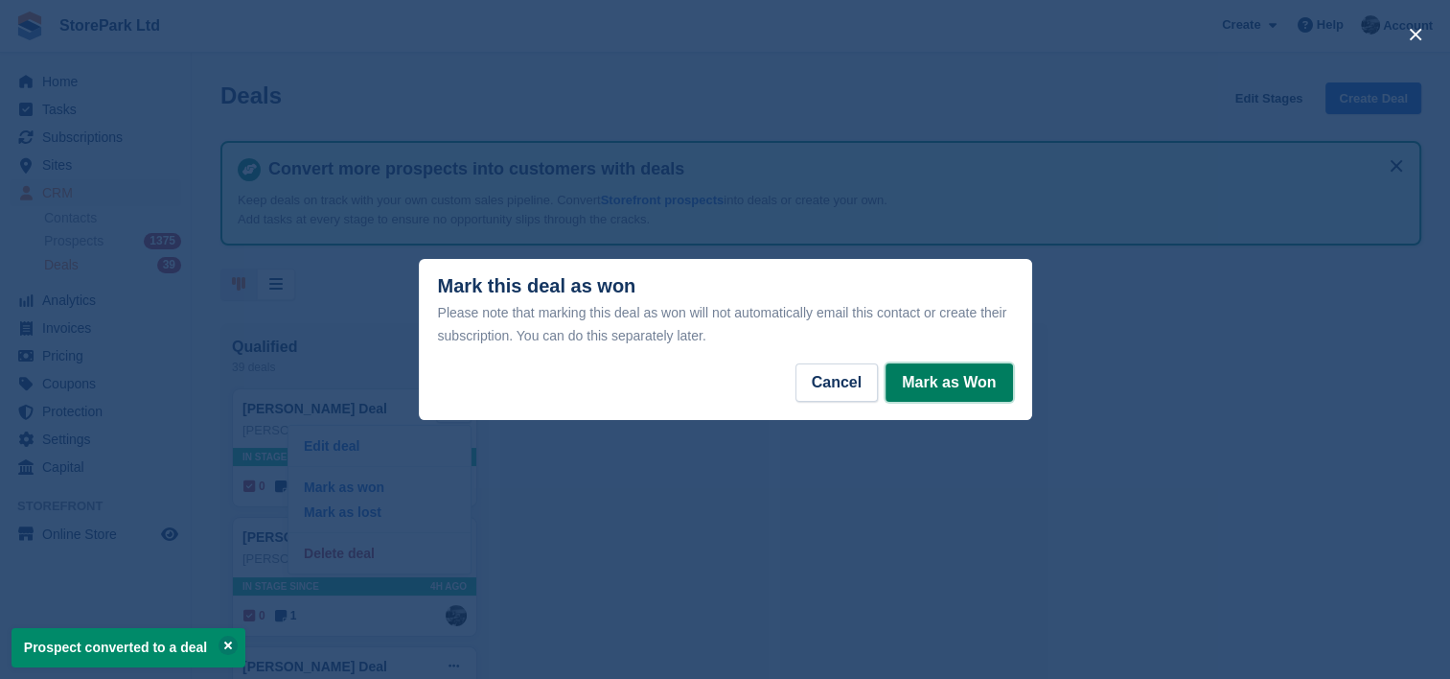
click at [990, 383] on button "Mark as Won" at bounding box center [949, 382] width 127 height 38
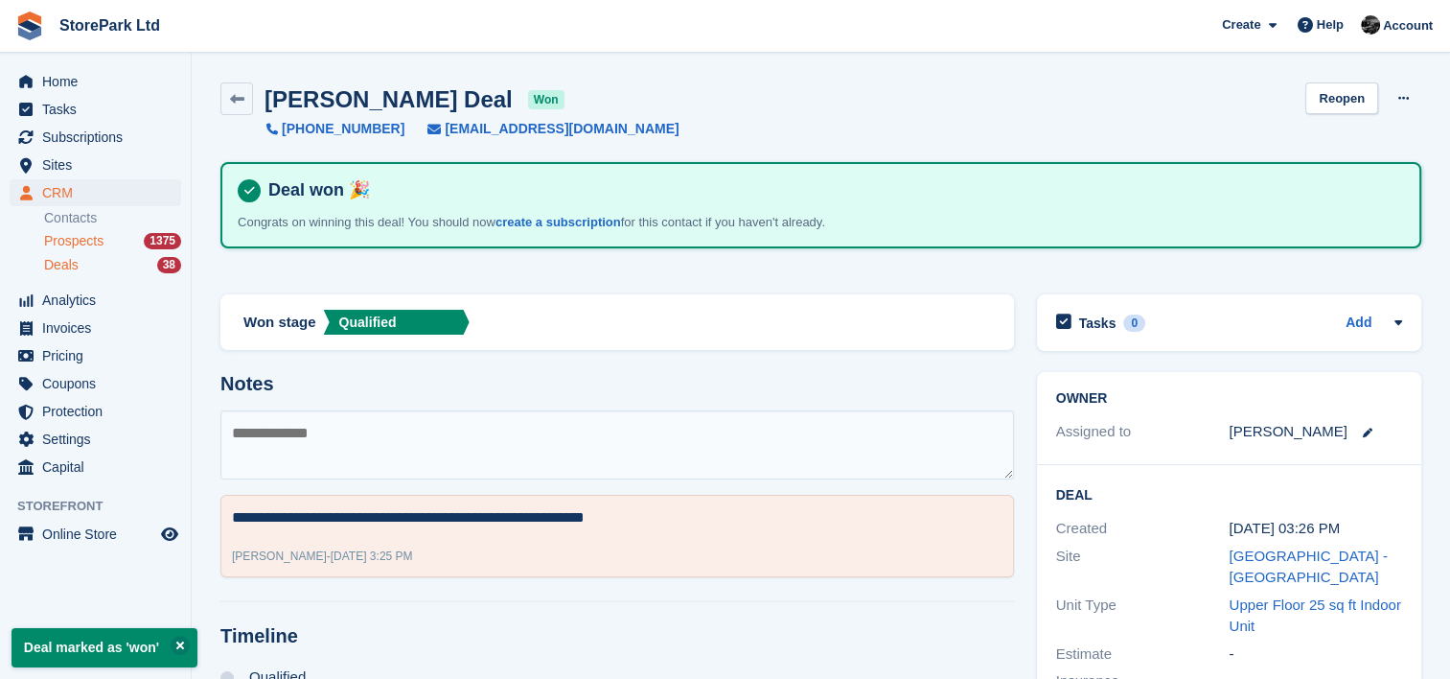
click at [84, 245] on span "Prospects" at bounding box center [73, 241] width 59 height 18
